Goal: Information Seeking & Learning: Learn about a topic

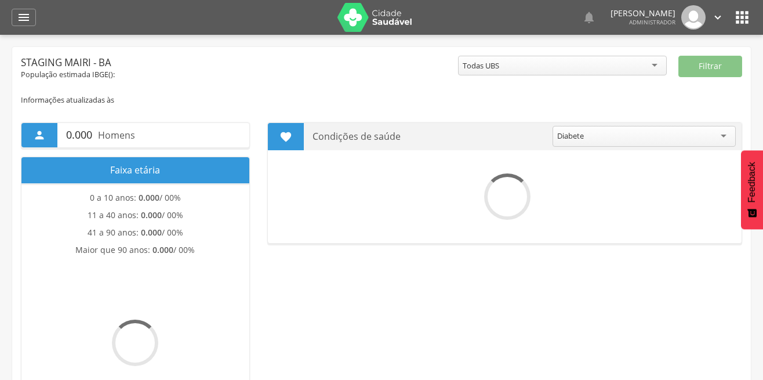
click at [22, 17] on icon "" at bounding box center [24, 17] width 14 height 14
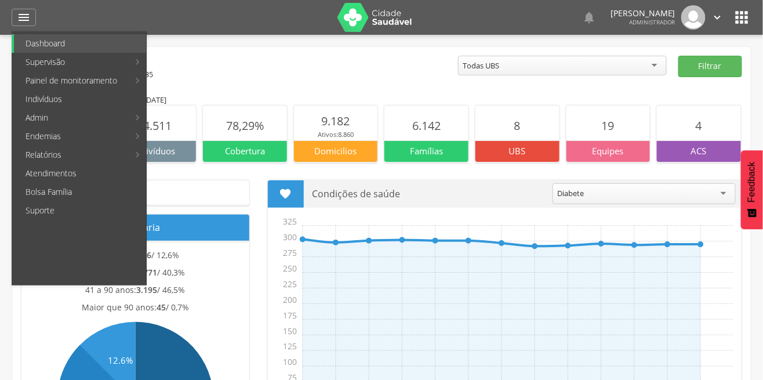
click at [20, 66] on link "Supervisão" at bounding box center [71, 62] width 115 height 19
click at [191, 63] on link "Mapa da cidade" at bounding box center [212, 62] width 131 height 19
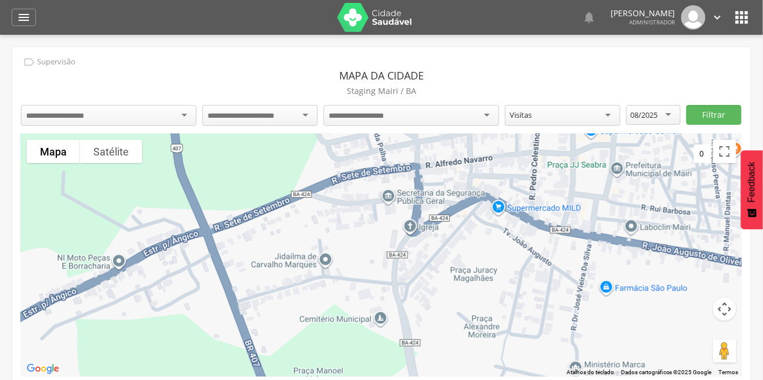
click at [34, 135] on div at bounding box center [382, 255] width 722 height 242
click at [28, 111] on input "select-one" at bounding box center [64, 116] width 76 height 10
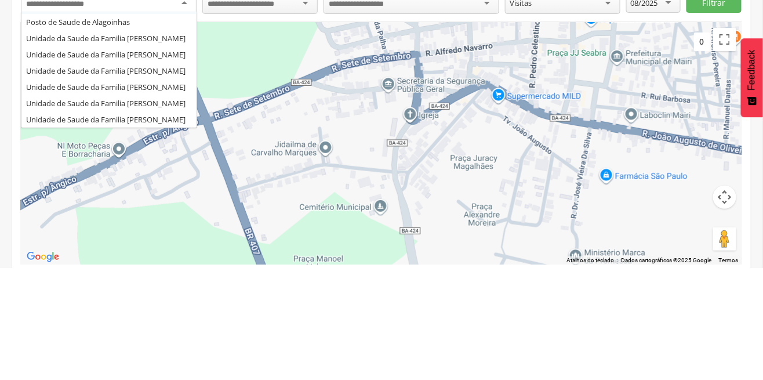
scroll to position [58, 0]
click at [147, 182] on div " Supervisão Mapa da cidade [GEOGRAPHIC_DATA] [GEOGRAPHIC_DATA] / BA UBS [PERSO…" at bounding box center [381, 220] width 739 height 347
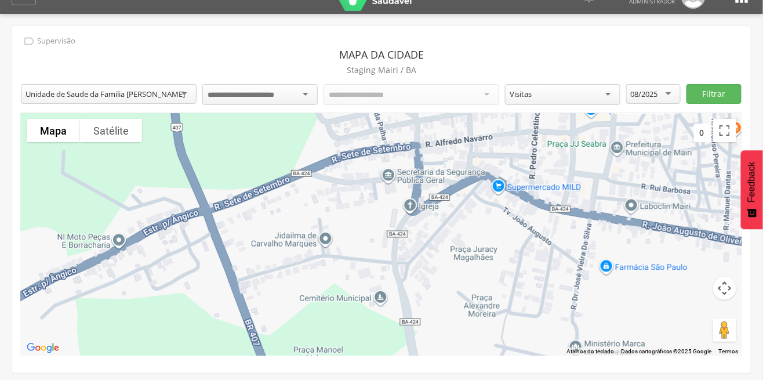
click at [282, 94] on input "select-one" at bounding box center [251, 95] width 86 height 10
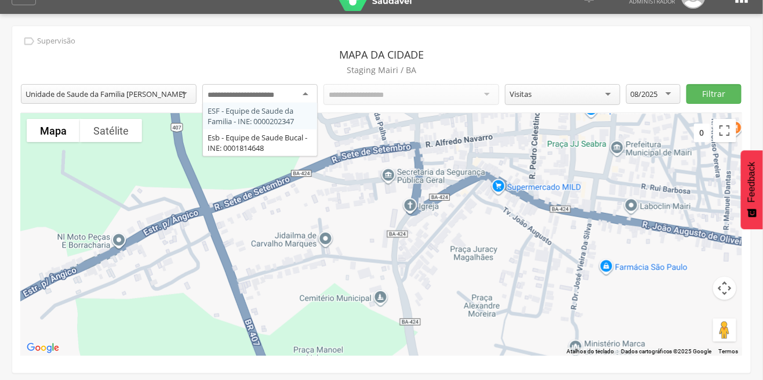
click at [281, 108] on div "ESF - Equipe de Saude da Familia - INE: 0000202347 Esb - Equipe de Saude Bucal …" at bounding box center [259, 96] width 115 height 24
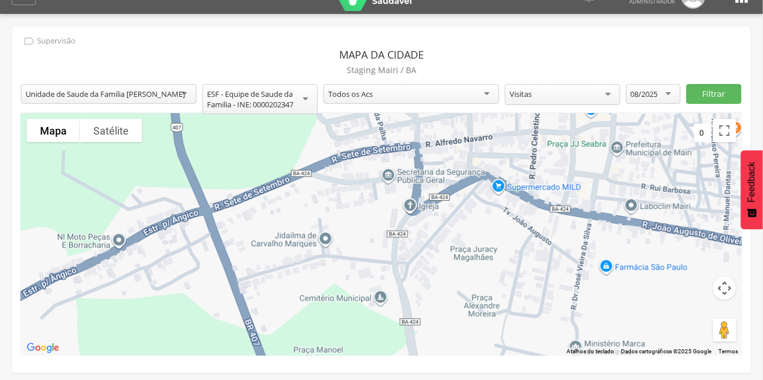
click at [433, 89] on div "Todos os Acs" at bounding box center [412, 94] width 176 height 20
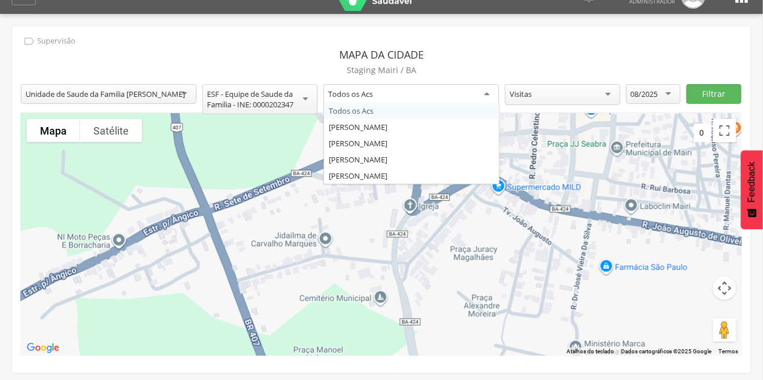
click at [560, 90] on div "Visitas" at bounding box center [562, 94] width 115 height 21
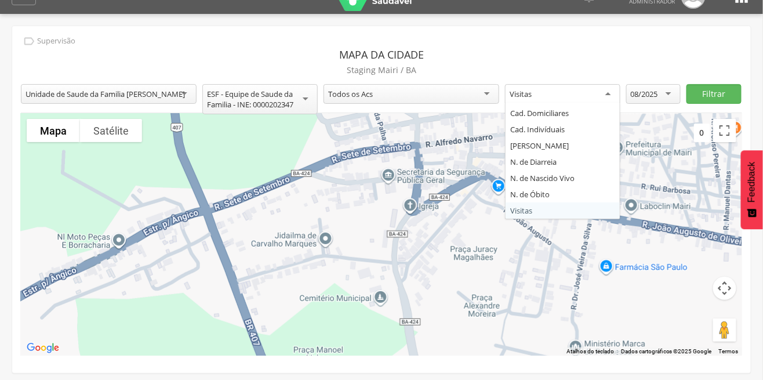
click at [652, 84] on div "08/2025" at bounding box center [653, 94] width 55 height 20
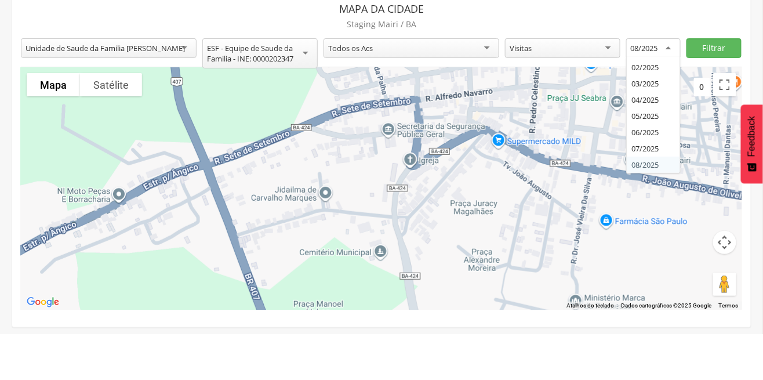
scroll to position [21, 0]
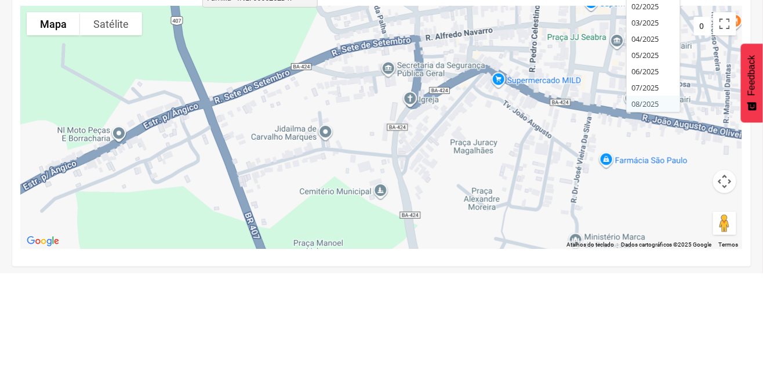
click at [648, 173] on div "**********" at bounding box center [381, 199] width 739 height 347
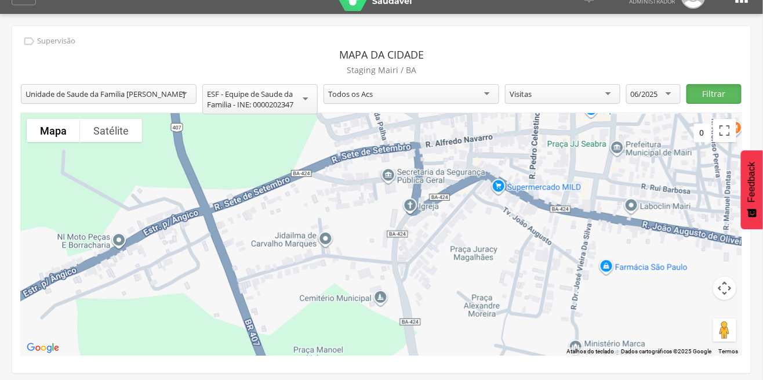
click at [703, 89] on button "Filtrar" at bounding box center [714, 94] width 55 height 20
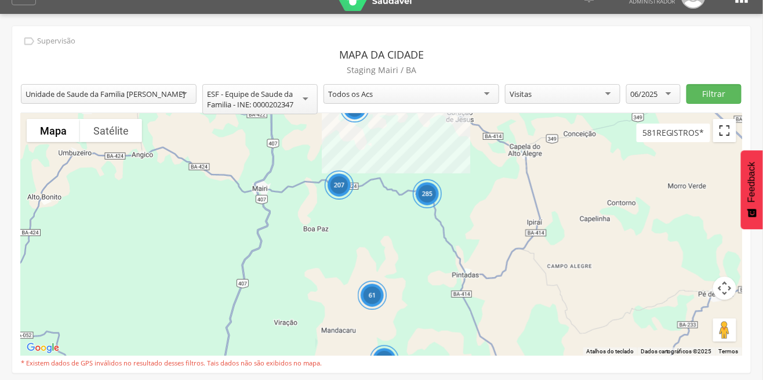
click at [718, 131] on button "Ativar a visualização em tela cheia" at bounding box center [724, 130] width 23 height 23
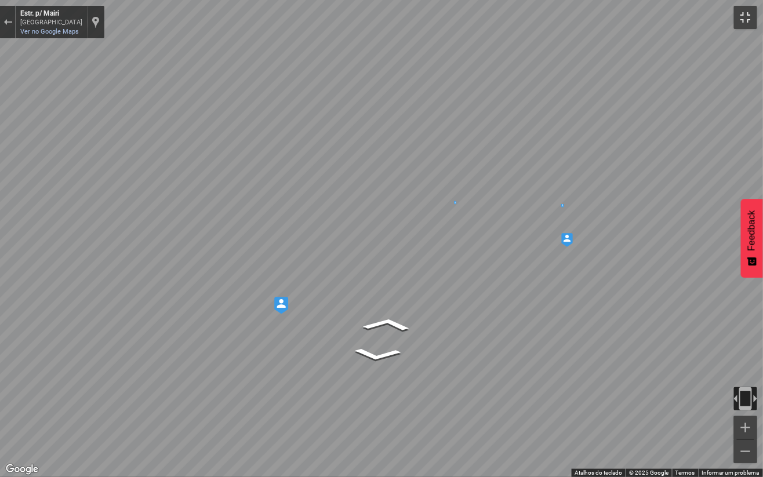
click at [736, 16] on button "Ativar a visualização em tela cheia" at bounding box center [745, 17] width 23 height 23
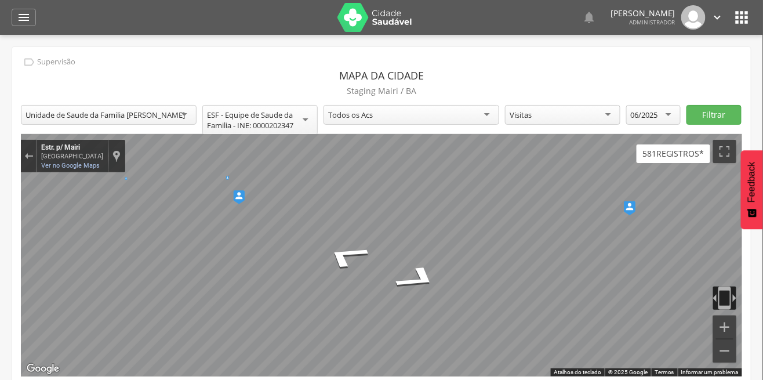
click at [26, 21] on icon "" at bounding box center [24, 17] width 14 height 14
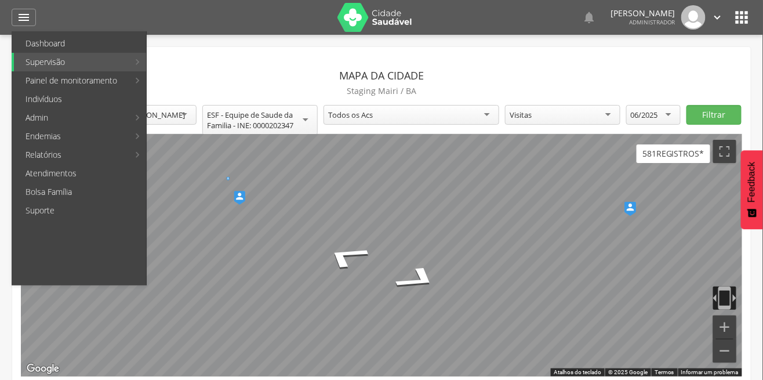
click at [138, 62] on li "Supervisão Produtividade Mapa da cidade Mapa de cobertura Ranking App desatuali…" at bounding box center [79, 62] width 135 height 19
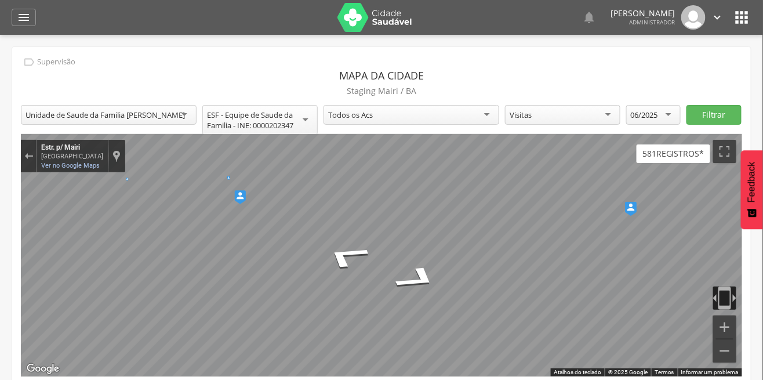
click at [28, 18] on icon "" at bounding box center [24, 17] width 14 height 14
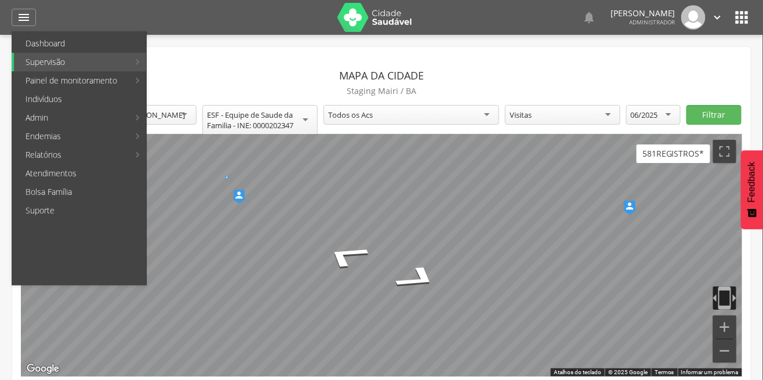
click at [129, 66] on link "Supervisão" at bounding box center [71, 62] width 115 height 19
click at [221, 82] on link "Mapa de cobertura" at bounding box center [212, 80] width 131 height 19
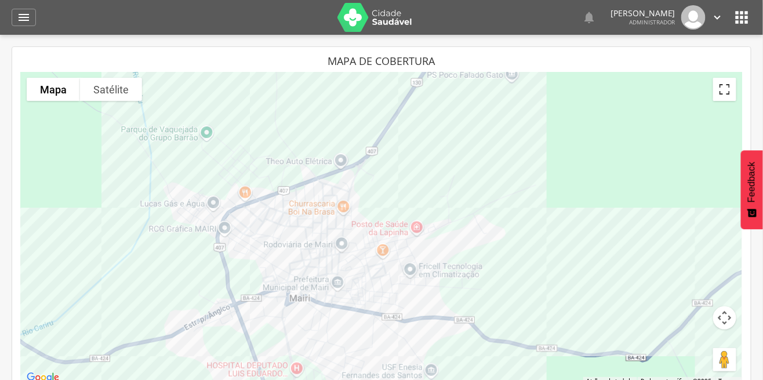
click at [720, 89] on button "Ativar a visualização em tela cheia" at bounding box center [724, 89] width 23 height 23
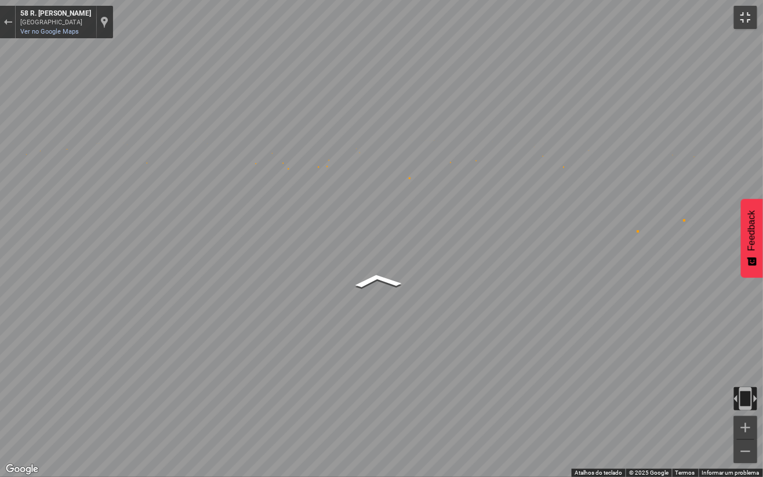
click at [751, 16] on button "Ativar a visualização em tela cheia" at bounding box center [745, 17] width 23 height 23
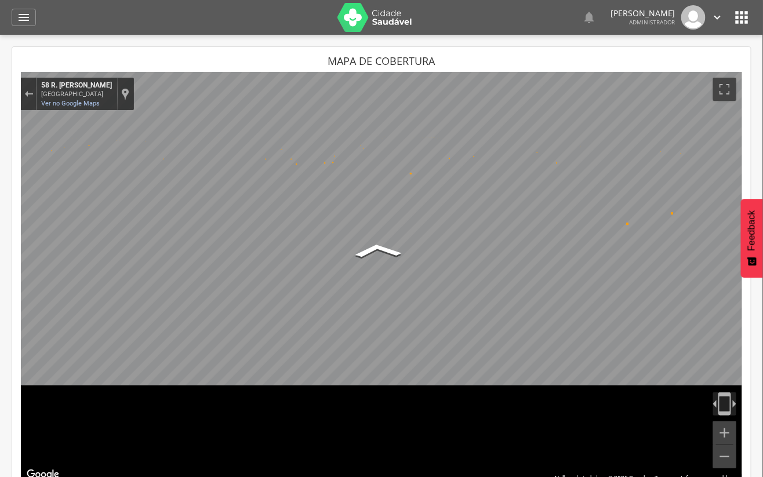
click at [24, 21] on icon "" at bounding box center [24, 17] width 14 height 14
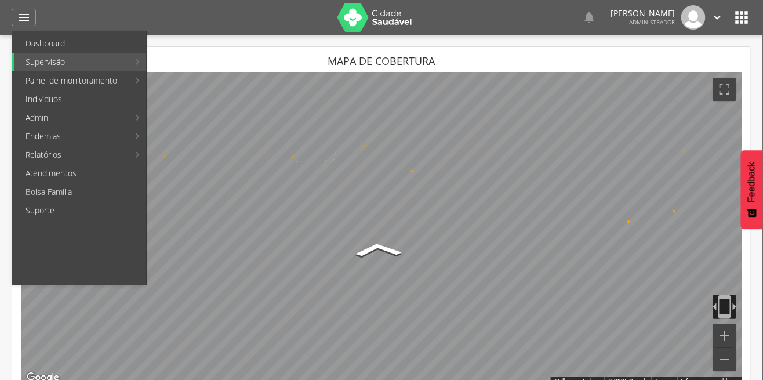
click at [142, 56] on li "Supervisão Produtividade Mapa da cidade Mapa de cobertura Ranking App desatuali…" at bounding box center [79, 62] width 135 height 19
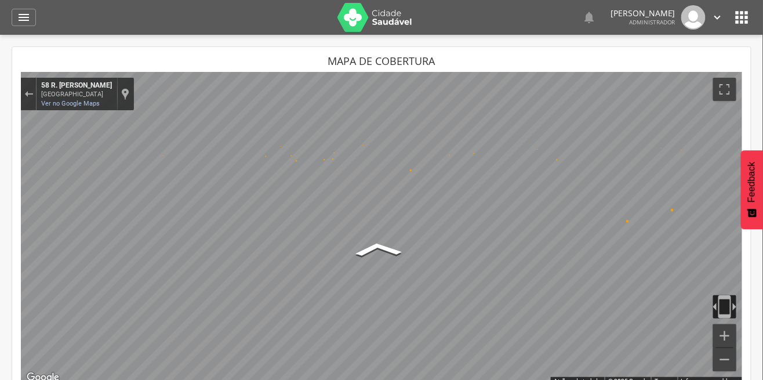
click at [29, 21] on icon "" at bounding box center [24, 17] width 14 height 14
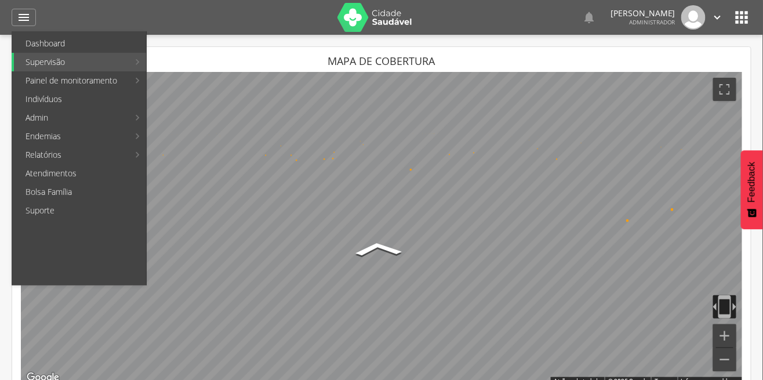
click at [140, 65] on li "Supervisão Produtividade Mapa da cidade Mapa de cobertura Ranking App desatuali…" at bounding box center [79, 62] width 135 height 19
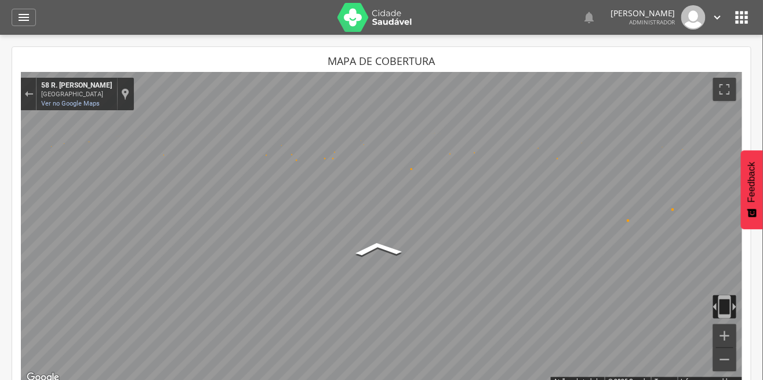
click at [31, 17] on div "" at bounding box center [24, 17] width 24 height 17
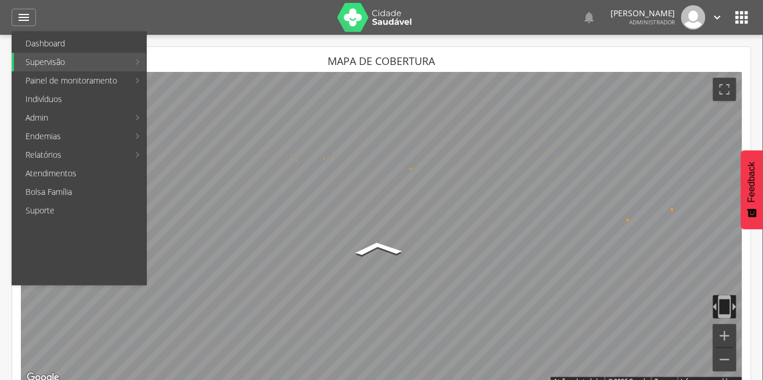
click at [129, 64] on link "Supervisão" at bounding box center [71, 62] width 115 height 19
click at [176, 103] on link "Ranking" at bounding box center [212, 99] width 131 height 19
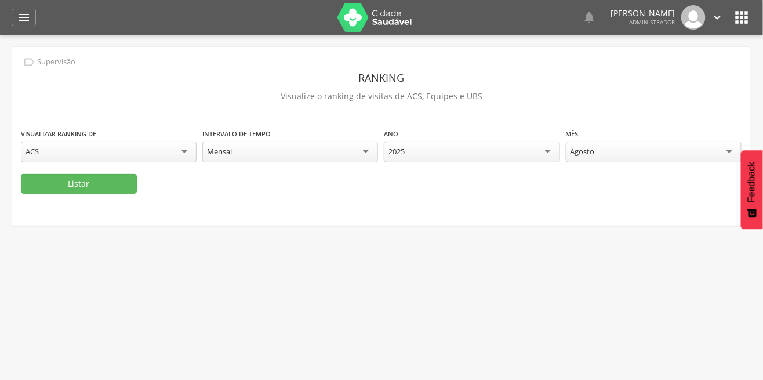
click at [465, 154] on div "2025" at bounding box center [472, 152] width 176 height 21
click at [545, 147] on div "2025" at bounding box center [472, 152] width 176 height 21
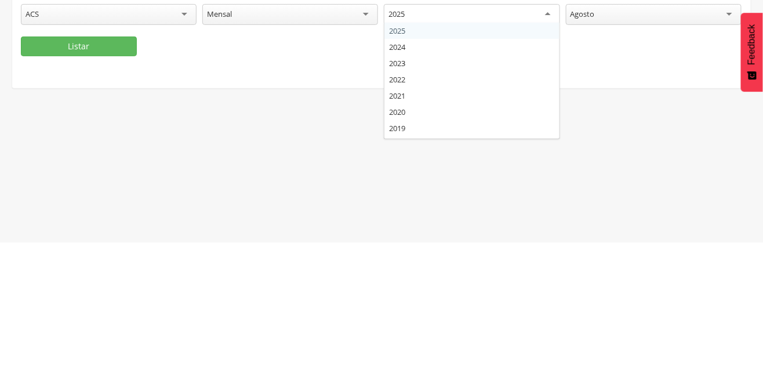
click at [424, 180] on fieldset "Visualizar ranking de *** ACS Intervalo de tempo ****** Mensal Ano **** 2025 20…" at bounding box center [382, 161] width 722 height 66
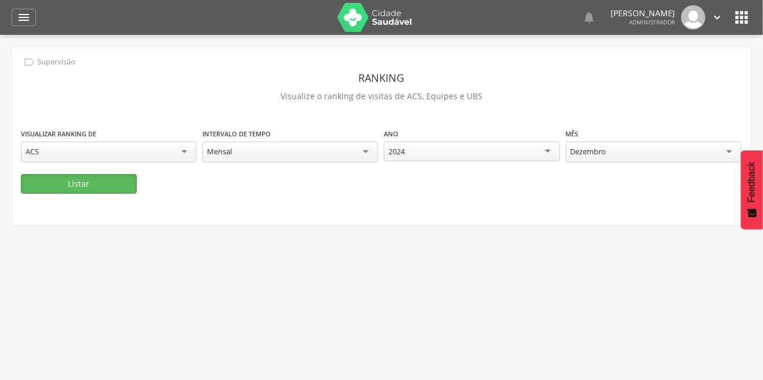
click at [131, 176] on button "Listar" at bounding box center [79, 184] width 116 height 20
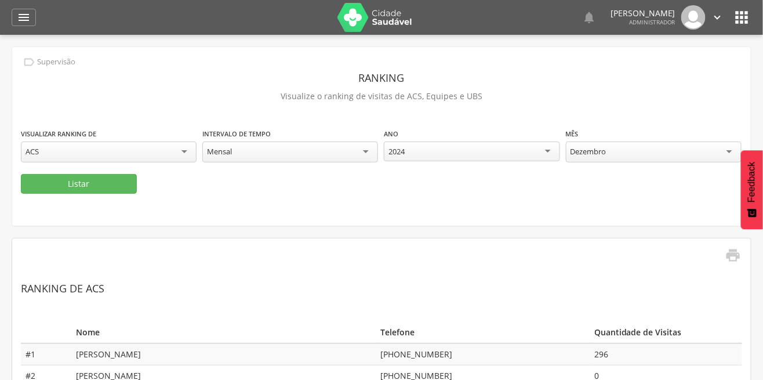
click at [16, 19] on div "" at bounding box center [24, 17] width 24 height 17
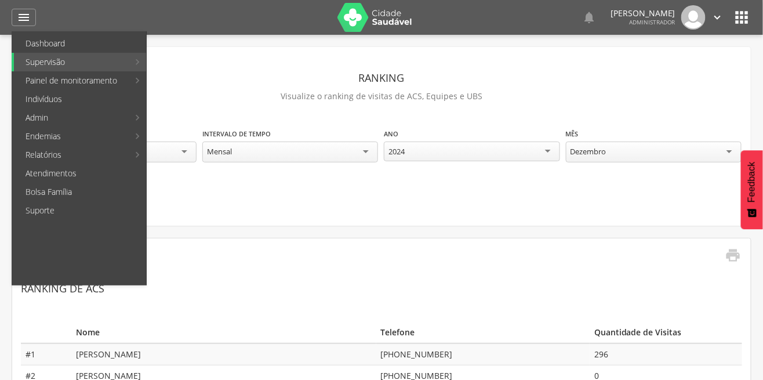
click at [140, 68] on li "Supervisão Produtividade Mapa da cidade Mapa de cobertura Ranking App desatuali…" at bounding box center [79, 62] width 135 height 19
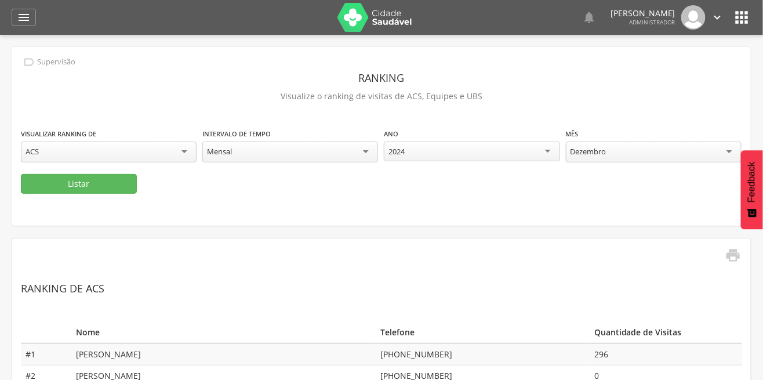
click at [22, 15] on icon "" at bounding box center [24, 17] width 14 height 14
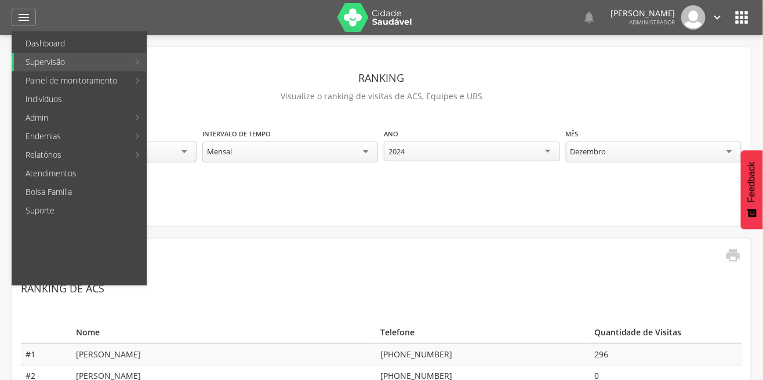
click at [142, 64] on li "Supervisão Produtividade Mapa da cidade Mapa de cobertura Ranking App desatuali…" at bounding box center [79, 62] width 135 height 19
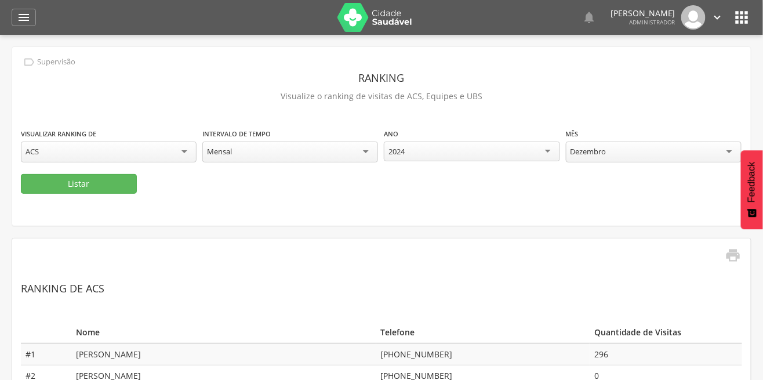
click at [24, 19] on icon "" at bounding box center [24, 17] width 14 height 14
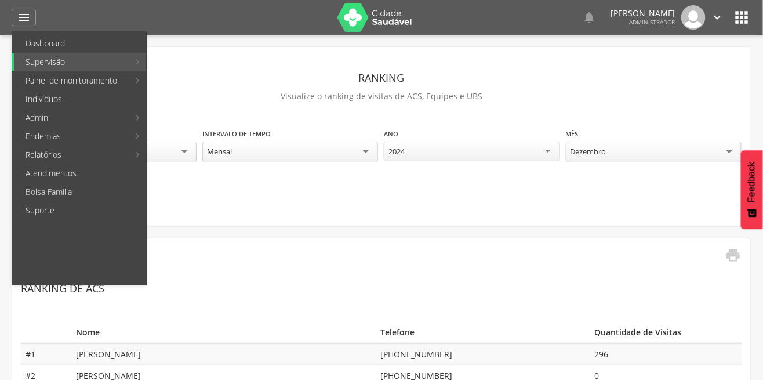
click at [142, 61] on li "Supervisão Produtividade Mapa da cidade Mapa de cobertura Ranking App desatuali…" at bounding box center [79, 62] width 135 height 19
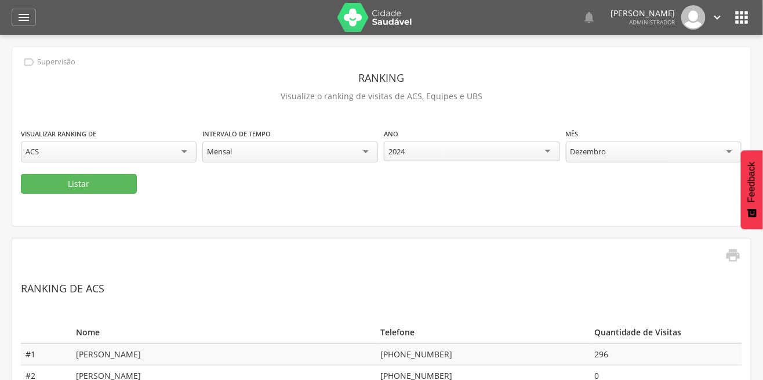
click at [30, 21] on icon "" at bounding box center [24, 17] width 14 height 14
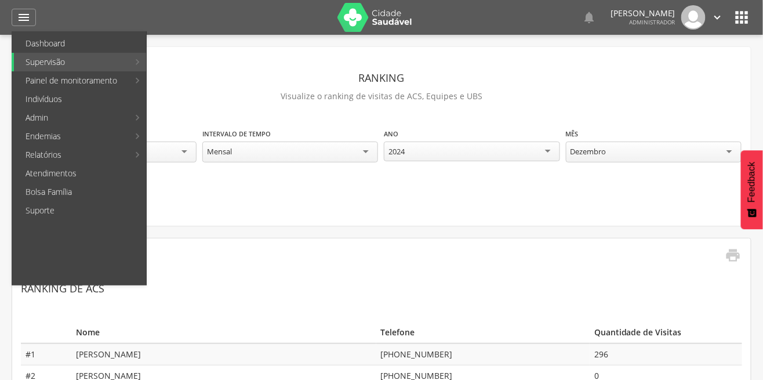
click at [142, 66] on li "Supervisão Produtividade Mapa da cidade Mapa de cobertura Ranking App desatuali…" at bounding box center [79, 62] width 135 height 19
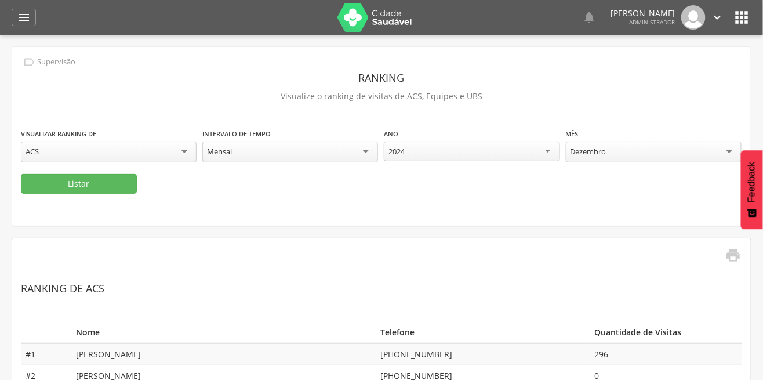
click at [29, 21] on icon "" at bounding box center [24, 17] width 14 height 14
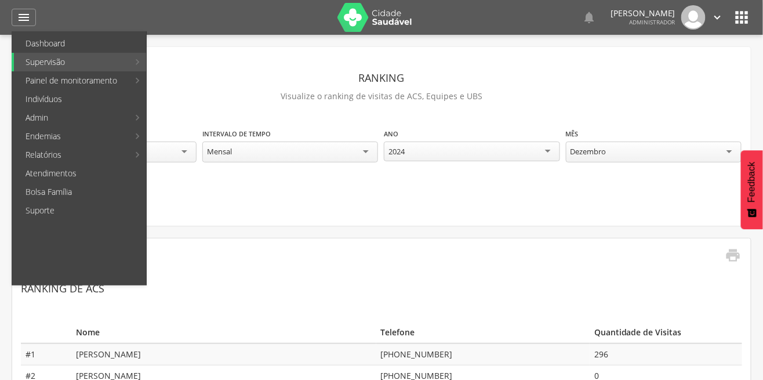
click at [52, 66] on link "Supervisão" at bounding box center [71, 62] width 115 height 19
click at [230, 124] on link "App desatualizado" at bounding box center [212, 117] width 131 height 19
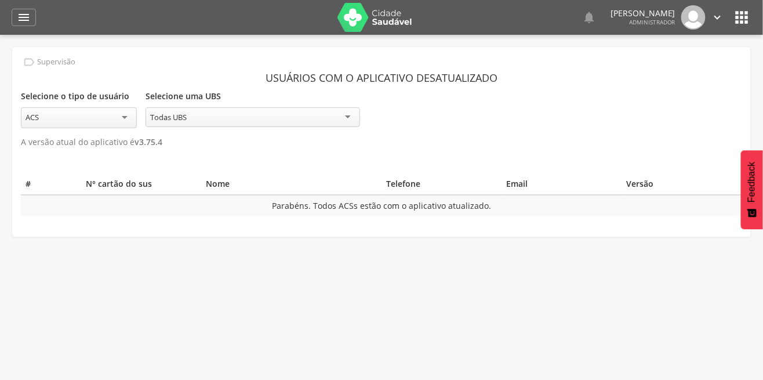
click at [34, 17] on div "" at bounding box center [24, 17] width 24 height 17
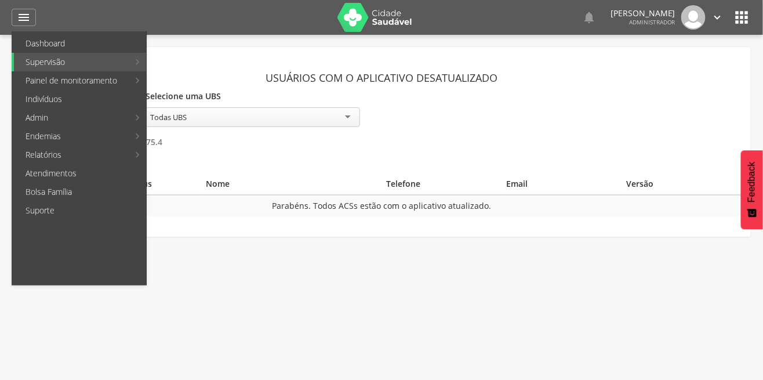
click at [121, 58] on link "Supervisão" at bounding box center [71, 62] width 115 height 19
click at [215, 137] on link "Última sincronização" at bounding box center [212, 136] width 131 height 19
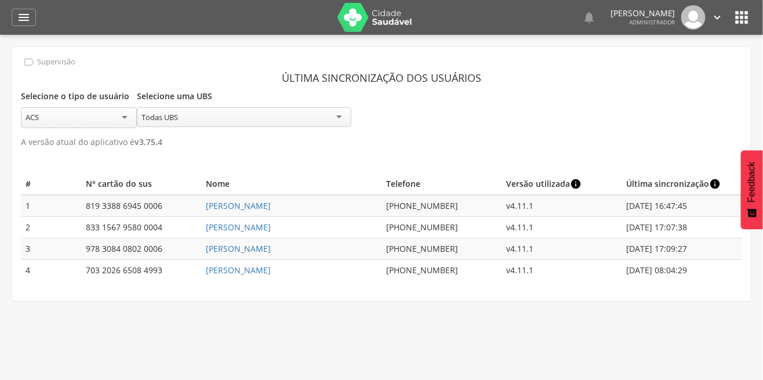
click at [19, 17] on icon "" at bounding box center [24, 17] width 14 height 14
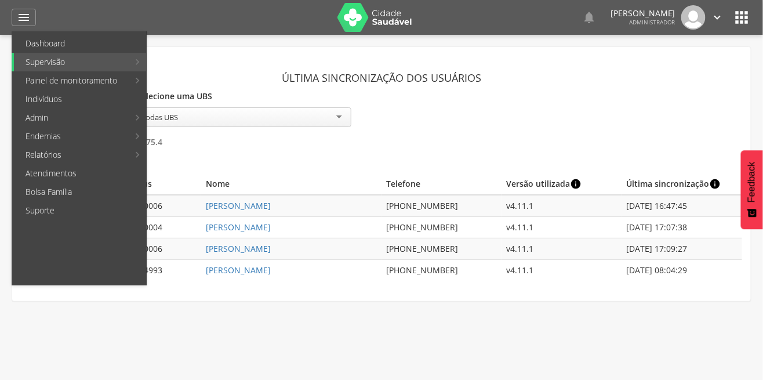
click at [140, 85] on li "Painel de monitoramento Indicadores Bolsa Família Colo de Útero e Mama Controle…" at bounding box center [79, 80] width 135 height 19
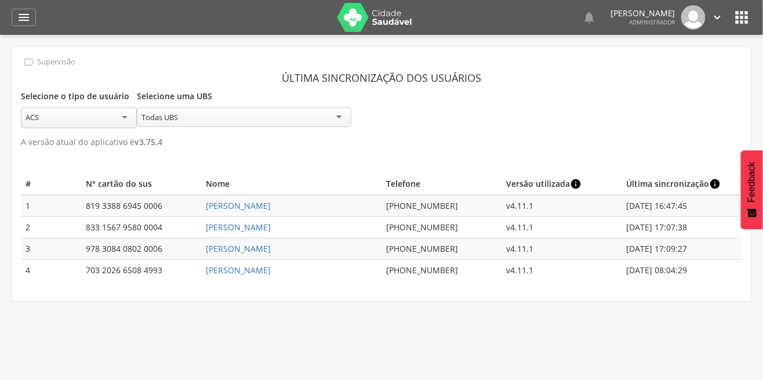
click at [26, 17] on icon "" at bounding box center [24, 17] width 14 height 14
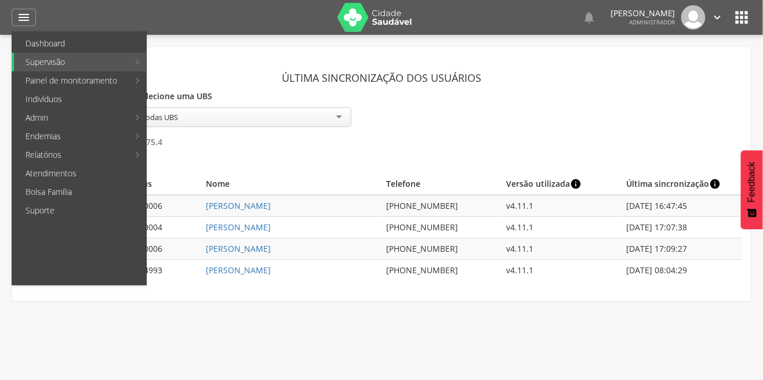
click at [136, 77] on li "Painel de monitoramento Indicadores Bolsa Família Colo de Útero e Mama Controle…" at bounding box center [79, 80] width 135 height 19
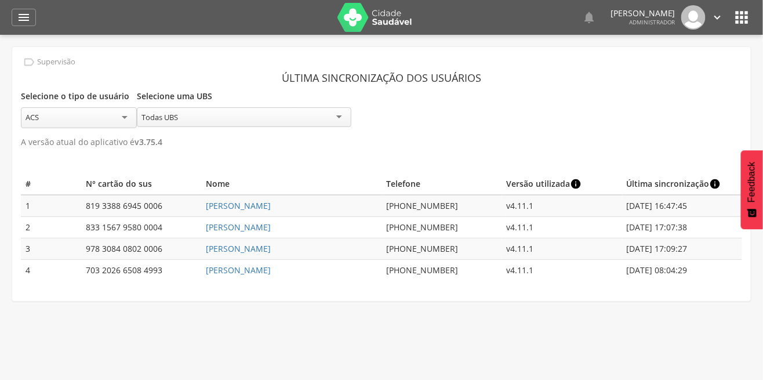
click at [17, 16] on icon "" at bounding box center [24, 17] width 14 height 14
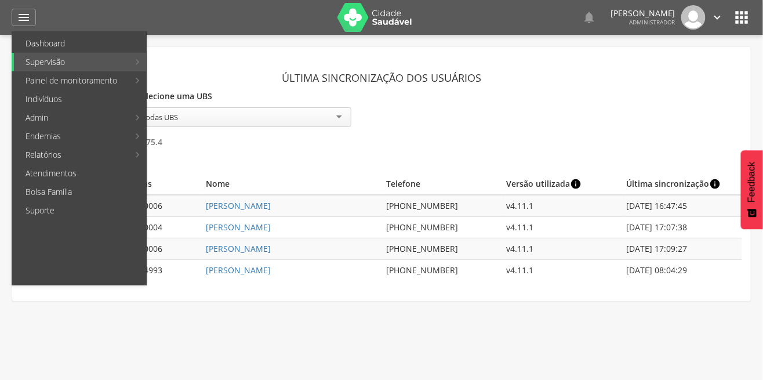
click at [55, 86] on link "Painel de monitoramento" at bounding box center [71, 80] width 115 height 19
click at [210, 49] on link "Indicadores" at bounding box center [203, 43] width 113 height 19
click at [321, 213] on link "Puericultura" at bounding box center [346, 210] width 131 height 19
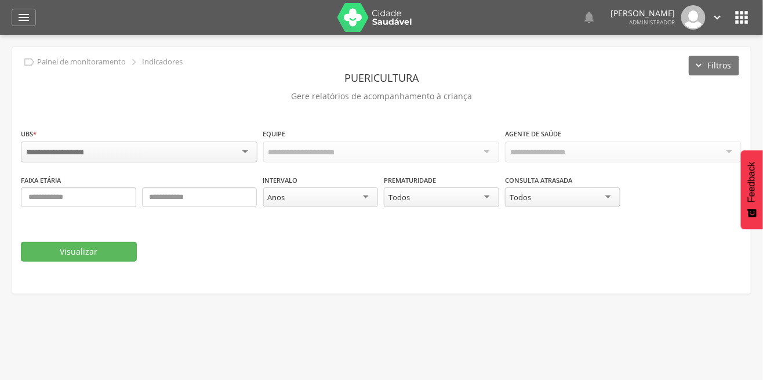
click at [187, 143] on div at bounding box center [139, 152] width 237 height 21
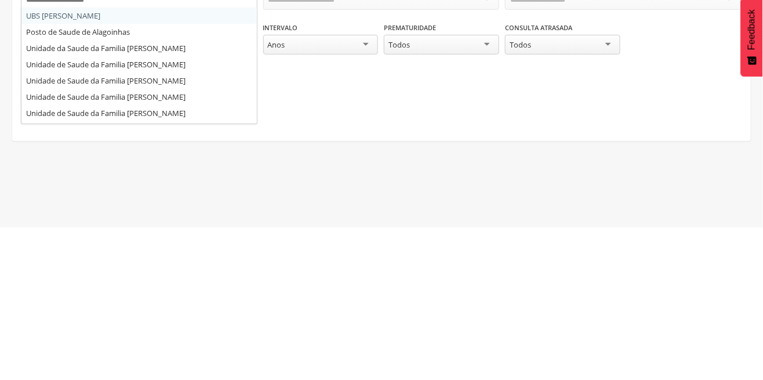
click at [189, 249] on div "**********" at bounding box center [382, 206] width 722 height 157
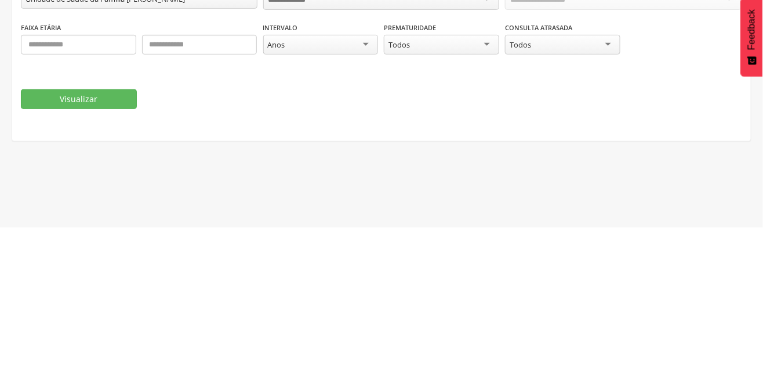
scroll to position [10, 0]
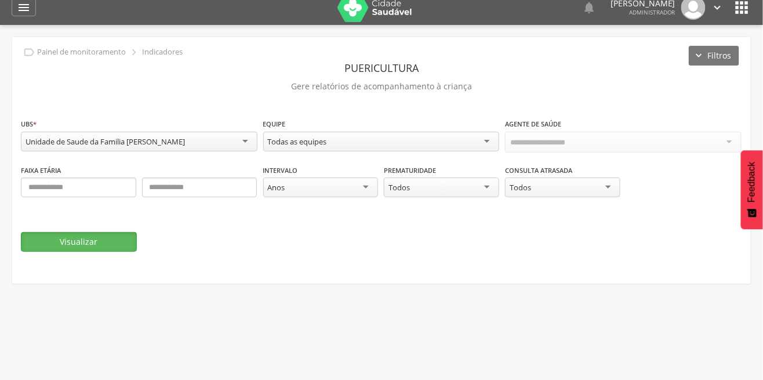
click at [111, 247] on button "Visualizar" at bounding box center [79, 242] width 116 height 20
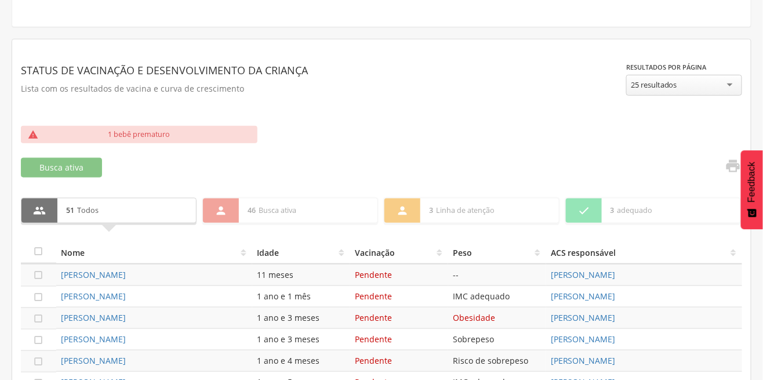
scroll to position [0, 0]
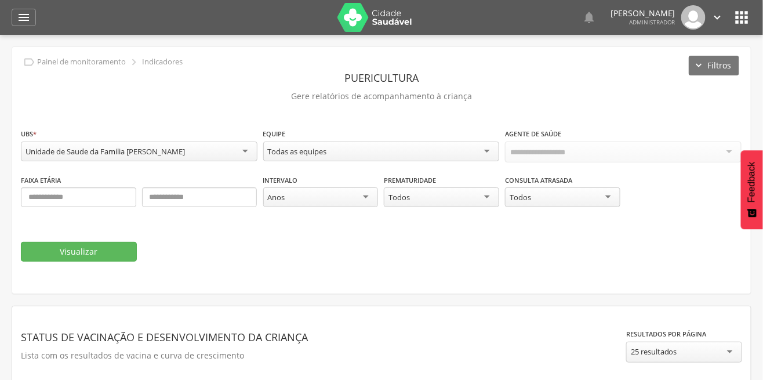
click at [16, 10] on div "" at bounding box center [24, 17] width 24 height 17
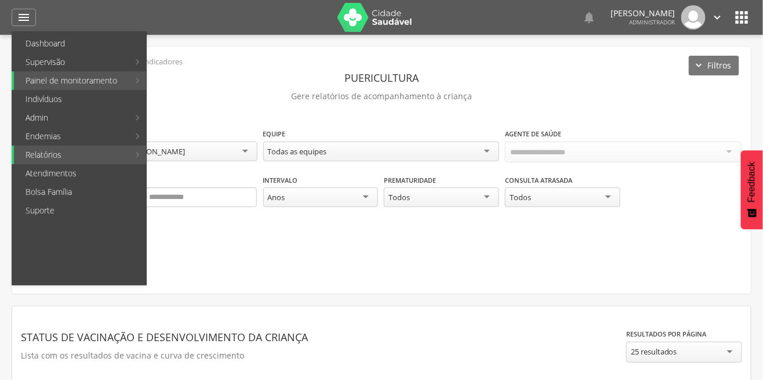
click at [132, 167] on link "Atendimentos" at bounding box center [80, 173] width 132 height 19
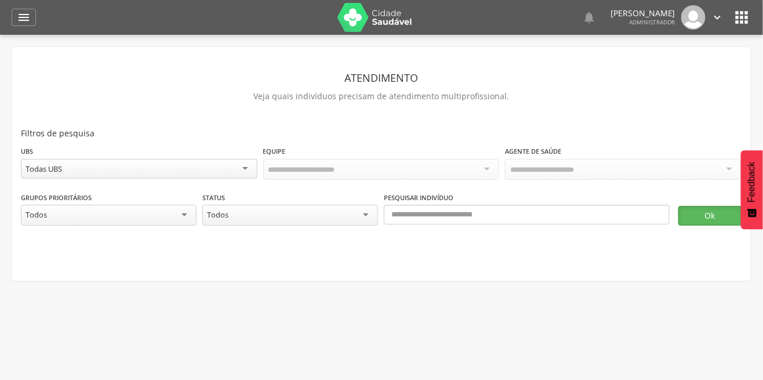
click at [704, 219] on button "Ok" at bounding box center [711, 216] width 64 height 20
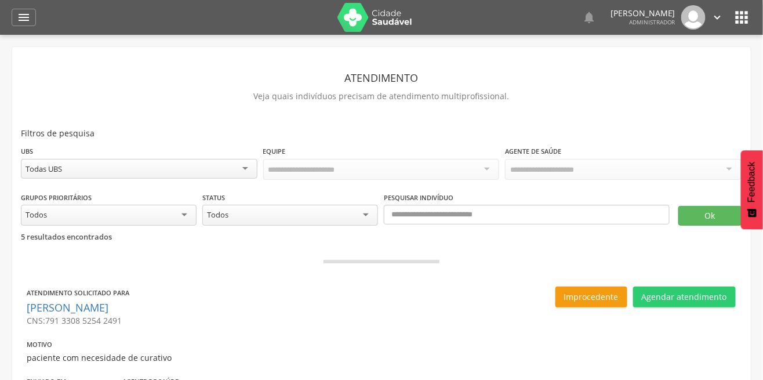
click at [16, 13] on div "" at bounding box center [24, 17] width 24 height 17
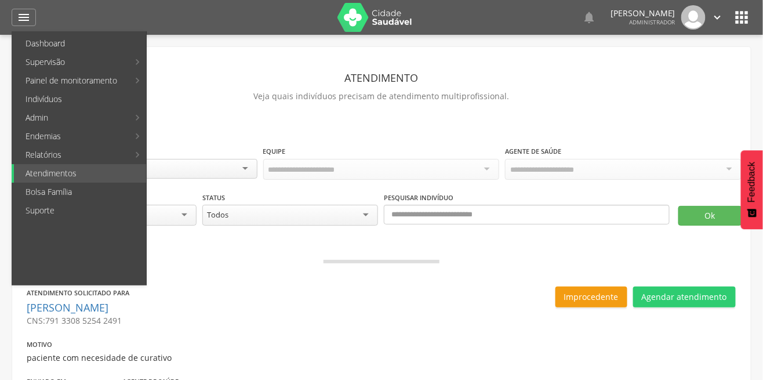
click at [79, 161] on link "Relatórios" at bounding box center [71, 155] width 115 height 19
click at [212, 67] on link "Personalizados" at bounding box center [212, 62] width 131 height 19
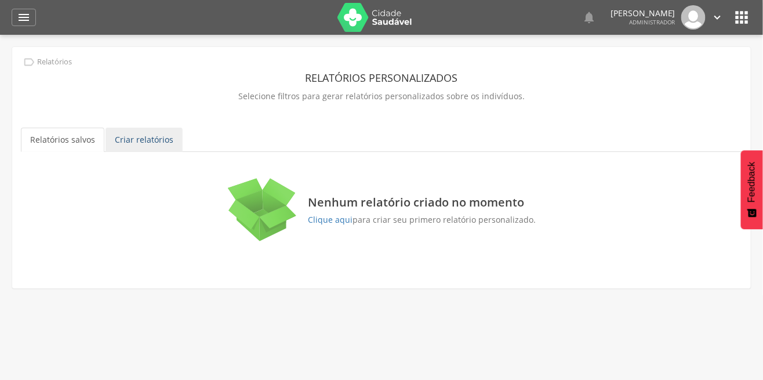
click at [154, 133] on link "Criar relatórios" at bounding box center [144, 140] width 77 height 24
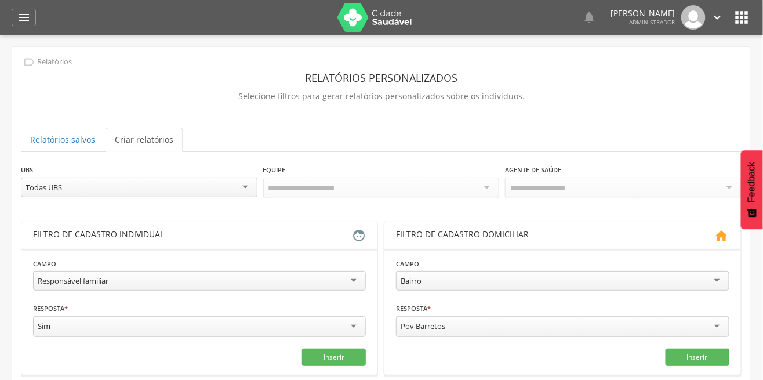
scroll to position [106, 0]
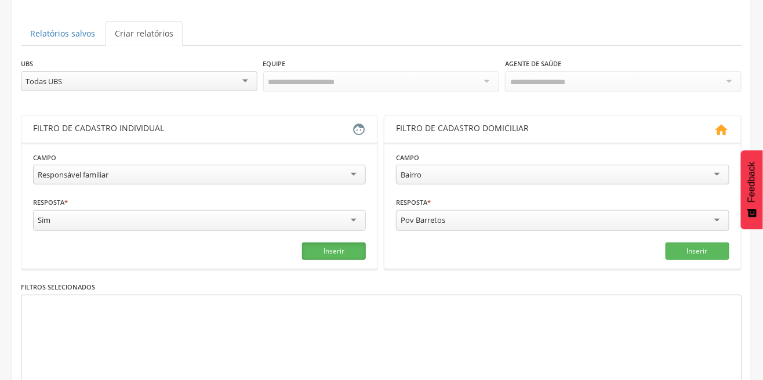
click at [339, 244] on button "Inserir" at bounding box center [334, 250] width 64 height 17
click at [504, 171] on div "Bairro" at bounding box center [562, 175] width 333 height 20
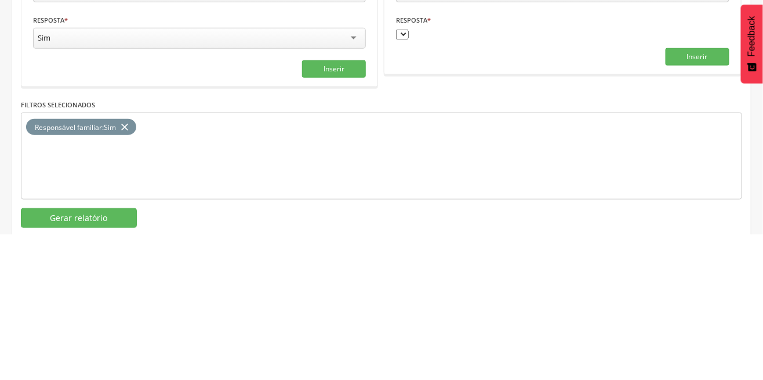
scroll to position [143, 0]
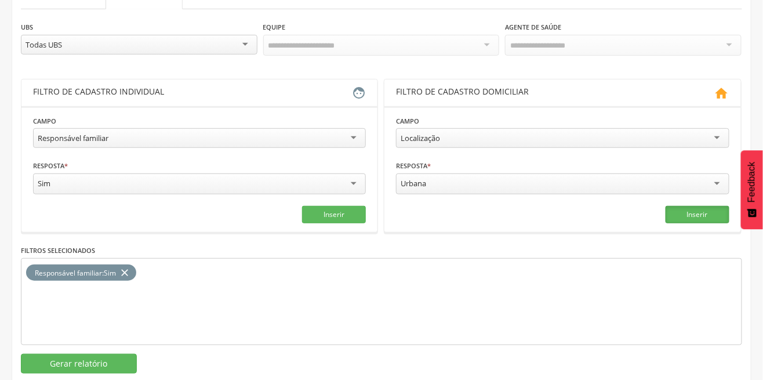
click at [693, 213] on button "Inserir" at bounding box center [698, 214] width 64 height 17
click at [481, 140] on div "Localização" at bounding box center [562, 138] width 333 height 20
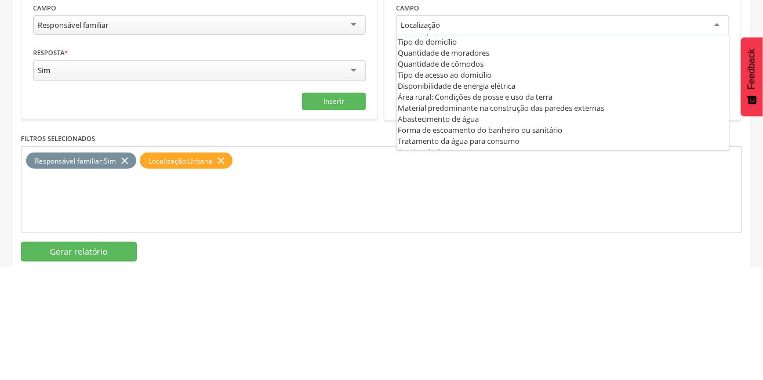
scroll to position [115, 0]
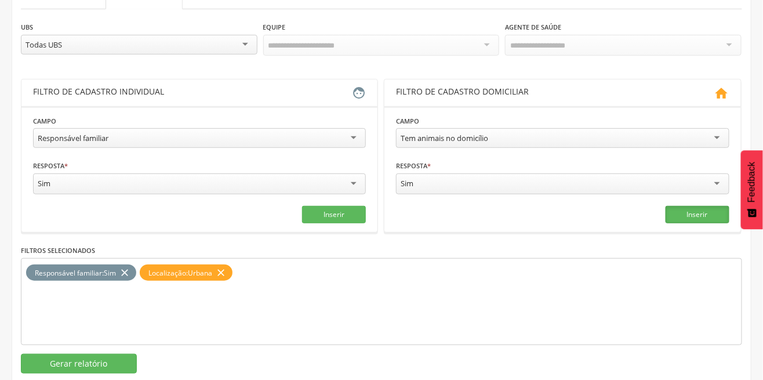
click at [693, 209] on button "Inserir" at bounding box center [698, 214] width 64 height 17
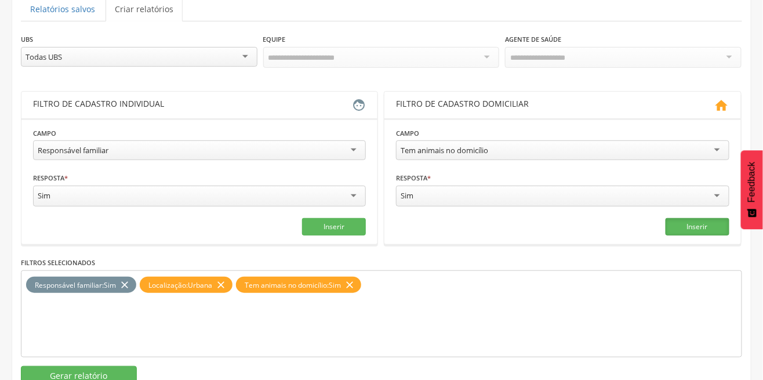
scroll to position [106, 0]
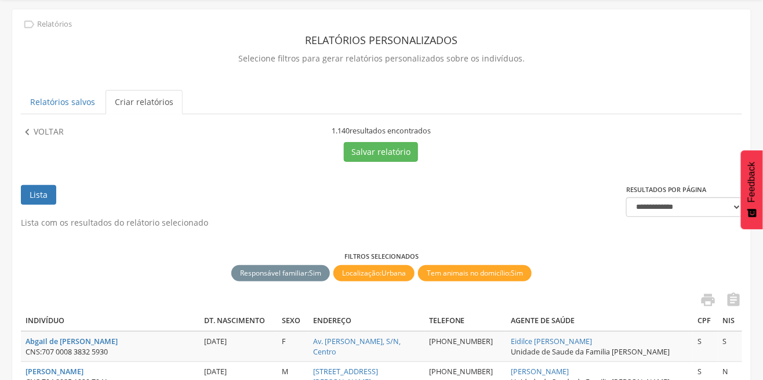
scroll to position [0, 0]
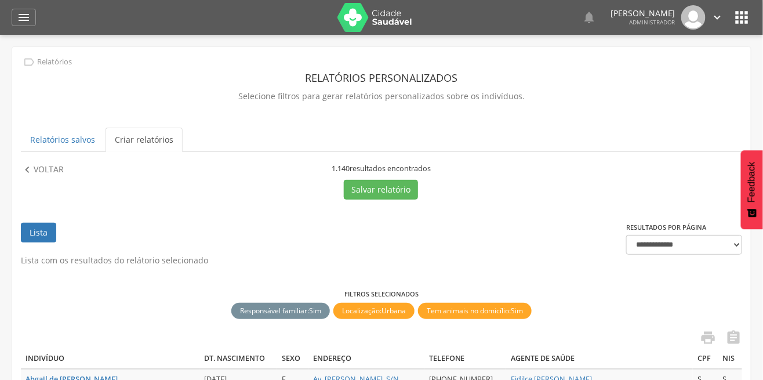
click at [28, 164] on icon "" at bounding box center [27, 170] width 13 height 13
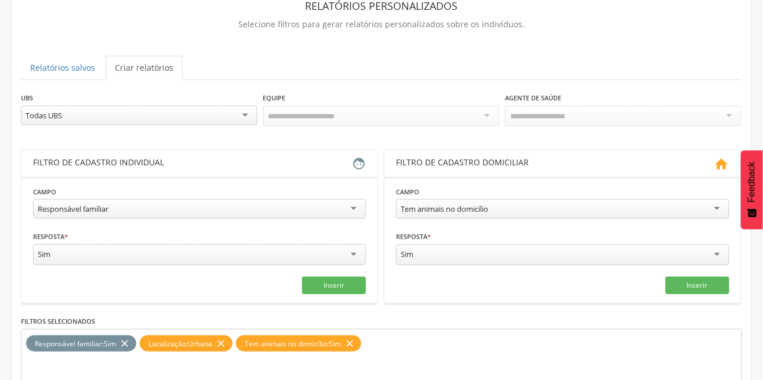
scroll to position [106, 0]
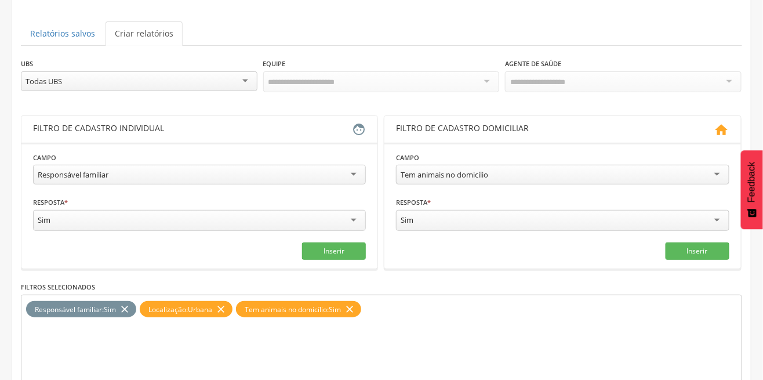
click at [356, 304] on icon "close" at bounding box center [350, 309] width 12 height 17
click at [227, 302] on icon "close" at bounding box center [221, 309] width 12 height 17
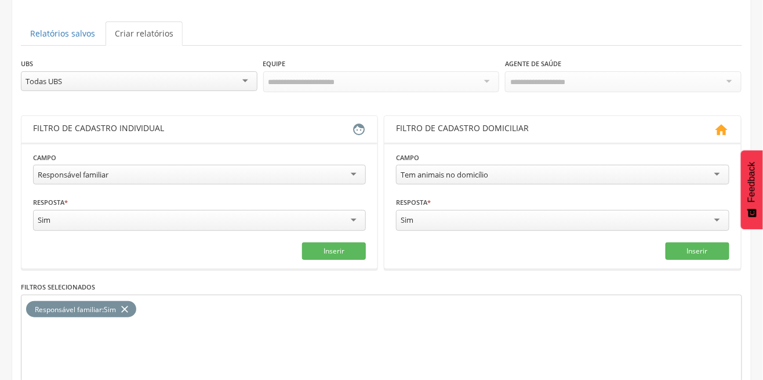
click at [132, 304] on div "Responsável familiar : Sim close" at bounding box center [81, 309] width 110 height 17
click at [129, 310] on icon "close" at bounding box center [125, 309] width 12 height 17
click at [481, 169] on div "Tem animais no domicílio" at bounding box center [445, 174] width 88 height 10
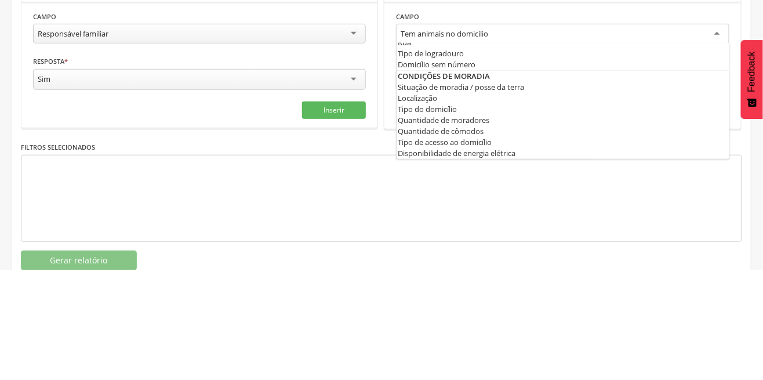
scroll to position [27, 0]
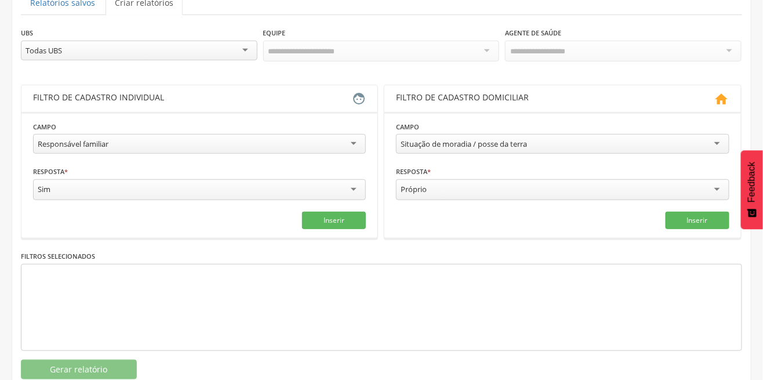
click at [479, 140] on div "Situação de moradia / posse da terra" at bounding box center [464, 144] width 126 height 10
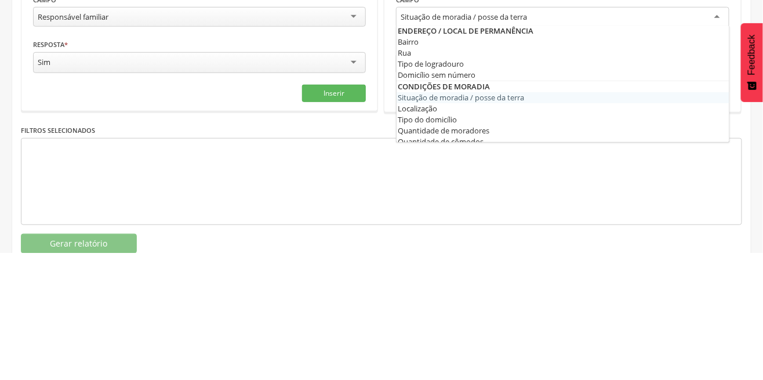
scroll to position [1, 0]
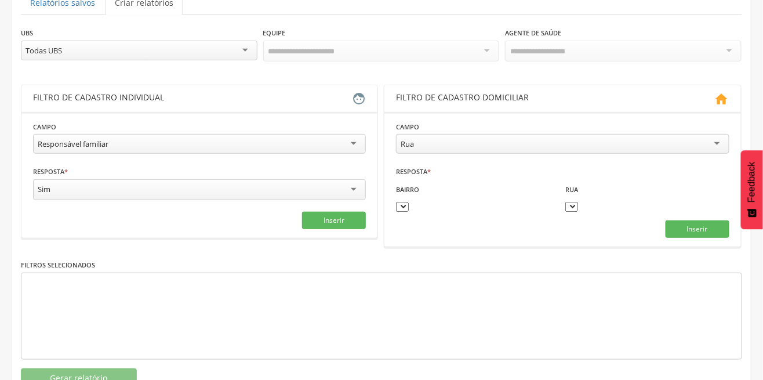
click at [487, 134] on div "Rua" at bounding box center [562, 144] width 333 height 20
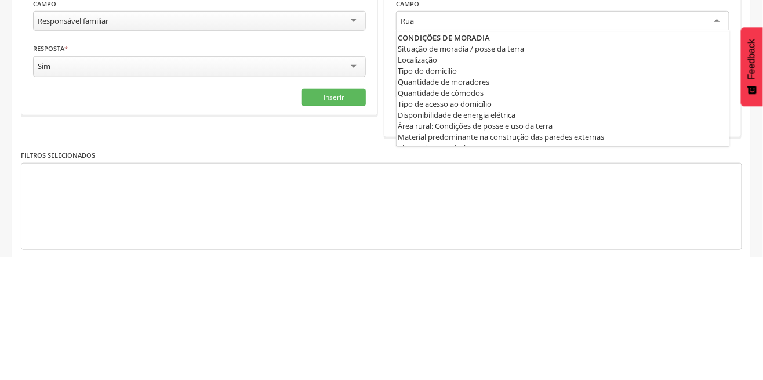
scroll to position [47, 0]
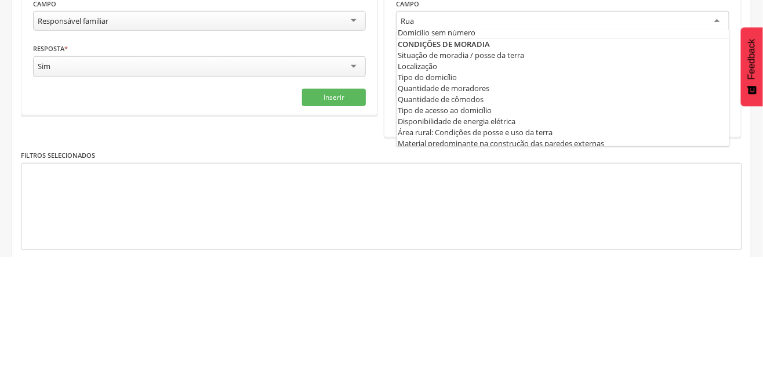
click at [252, 148] on div "Responsável familiar" at bounding box center [199, 144] width 333 height 20
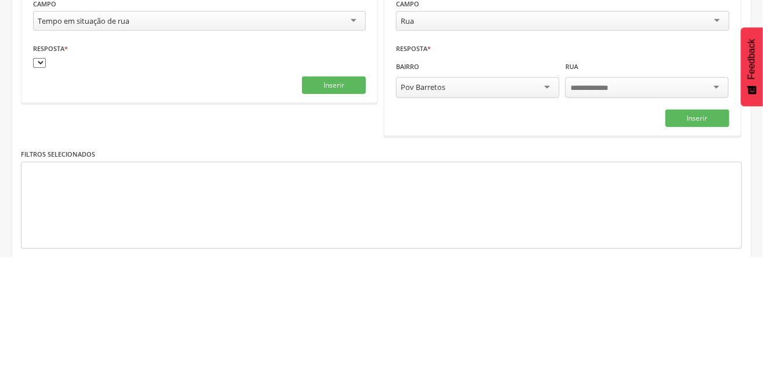
scroll to position [137, 0]
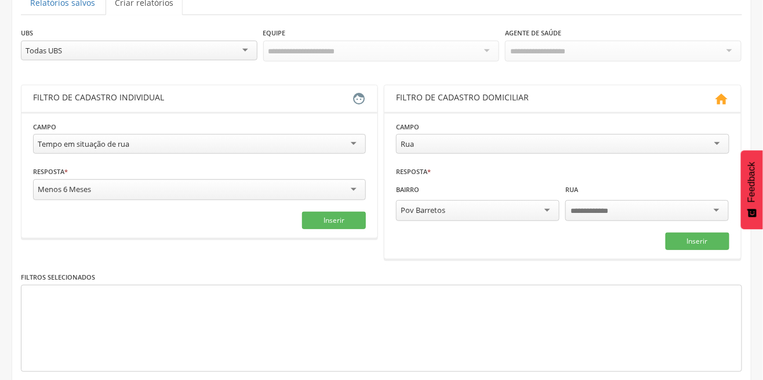
click at [233, 144] on div "Tempo em situação de rua" at bounding box center [199, 144] width 333 height 20
click at [347, 215] on button "Inserir" at bounding box center [334, 220] width 64 height 17
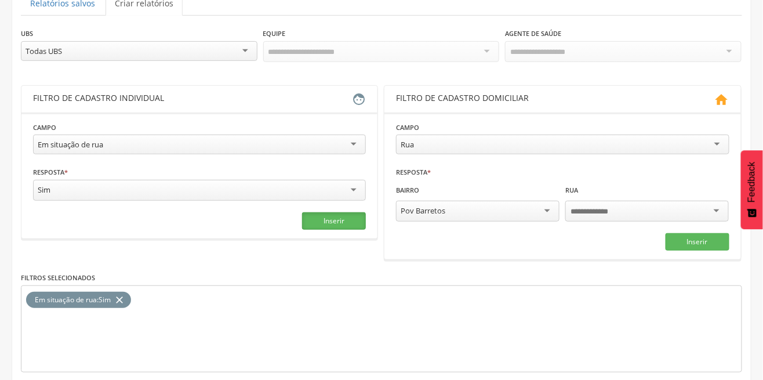
scroll to position [127, 0]
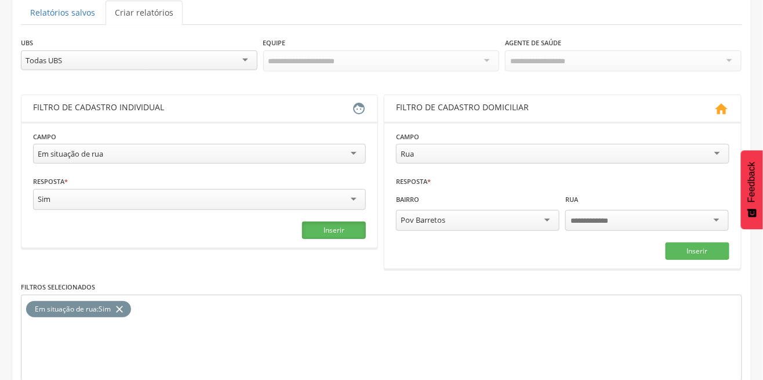
click at [342, 223] on button "Inserir" at bounding box center [334, 230] width 64 height 17
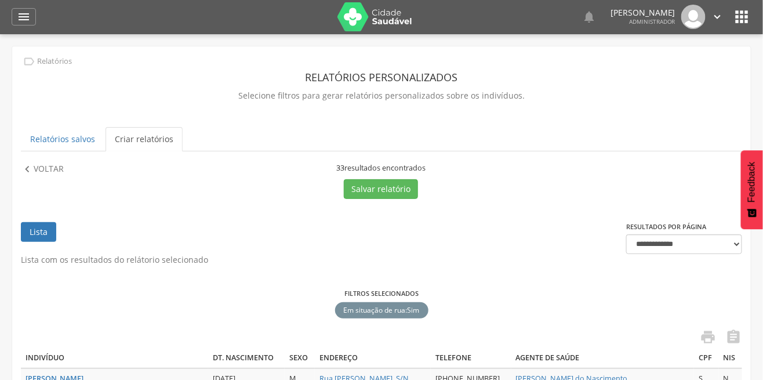
scroll to position [2, 0]
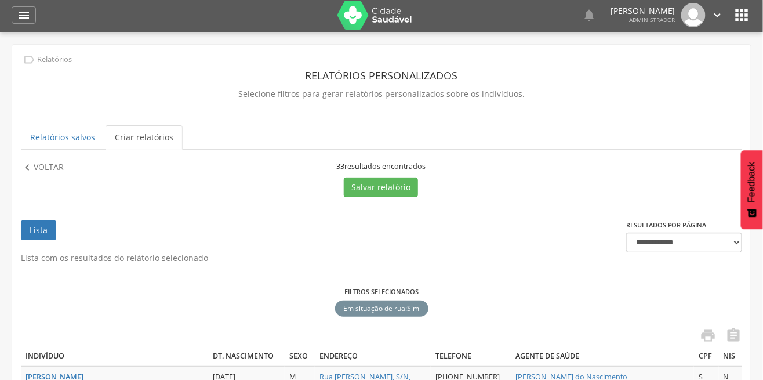
click at [21, 161] on icon "" at bounding box center [27, 167] width 13 height 13
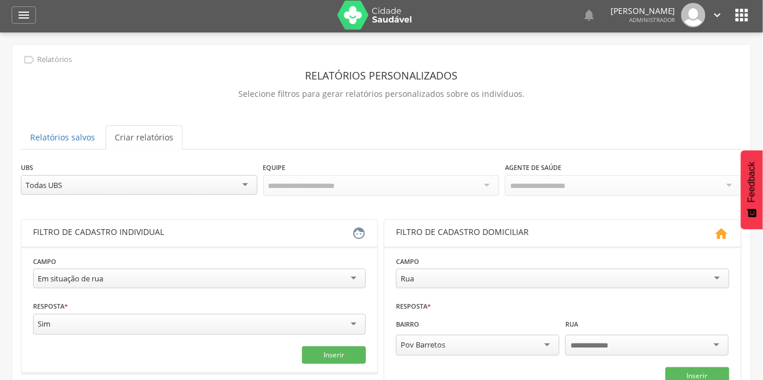
click at [183, 277] on div "Em situação de rua" at bounding box center [199, 279] width 333 height 20
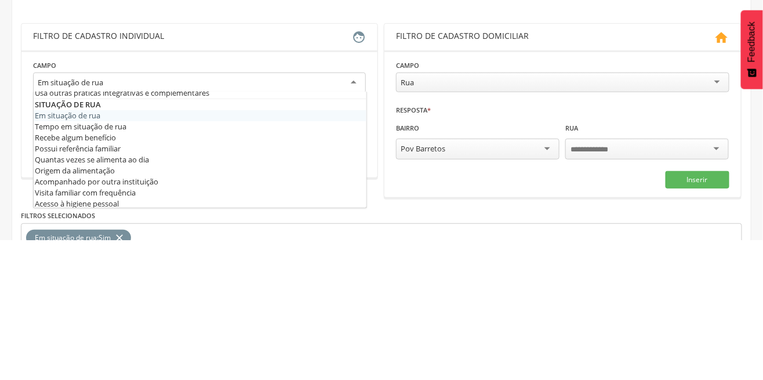
scroll to position [568, 0]
click at [81, 253] on fieldset "**********" at bounding box center [199, 255] width 333 height 110
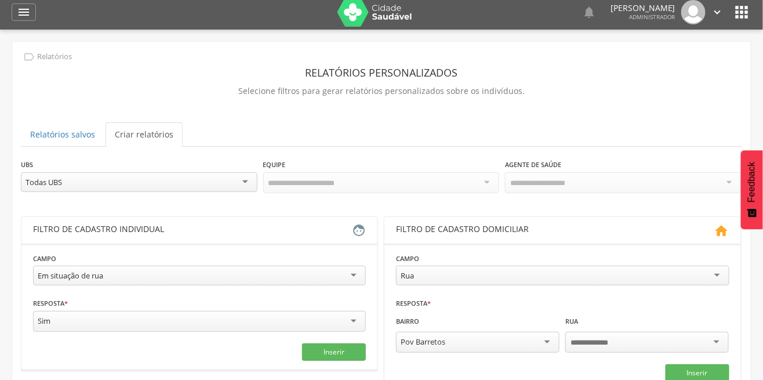
scroll to position [0, 0]
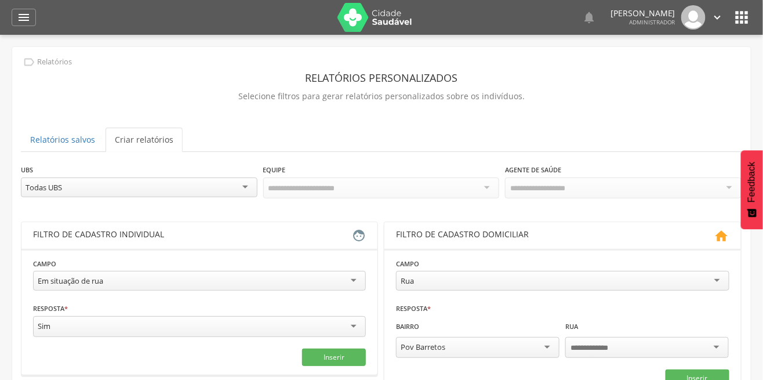
click at [293, 278] on div "Em situação de rua" at bounding box center [199, 281] width 333 height 20
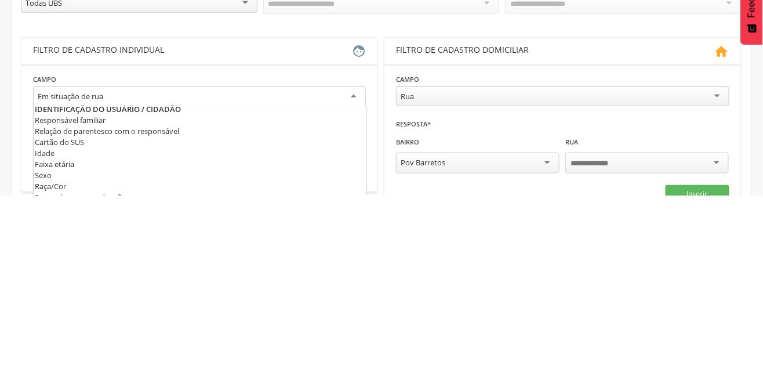
scroll to position [1, 0]
click at [114, 293] on fieldset "**********" at bounding box center [199, 313] width 333 height 110
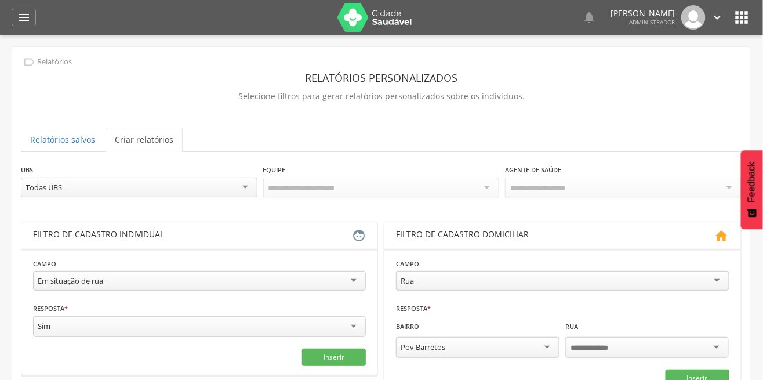
click at [302, 276] on div "Em situação de rua" at bounding box center [199, 281] width 333 height 20
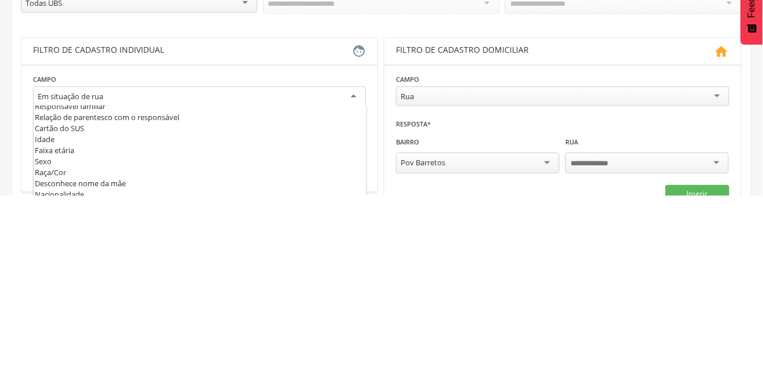
scroll to position [0, 0]
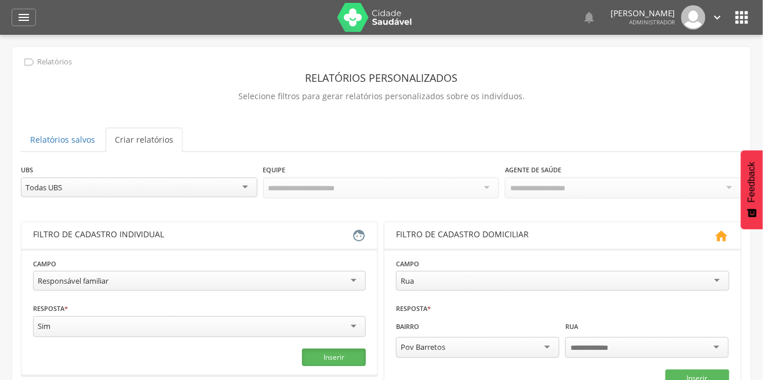
click at [345, 349] on button "Inserir" at bounding box center [334, 357] width 64 height 17
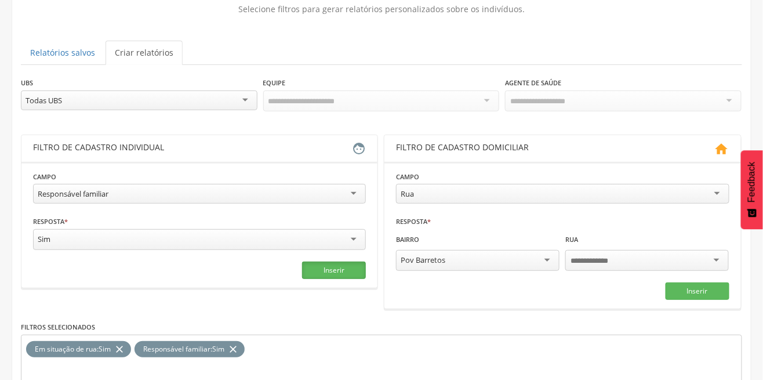
scroll to position [127, 0]
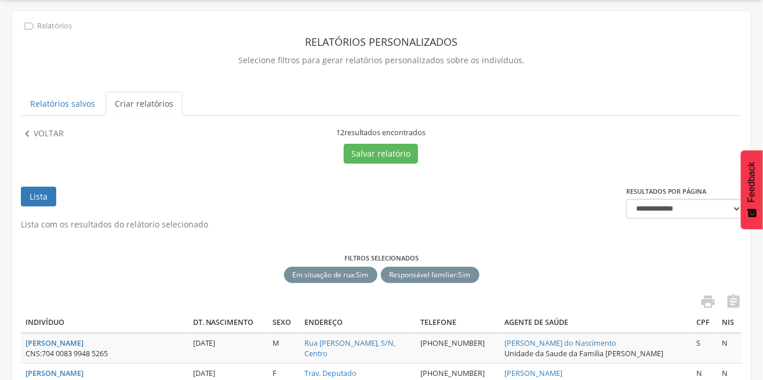
scroll to position [0, 0]
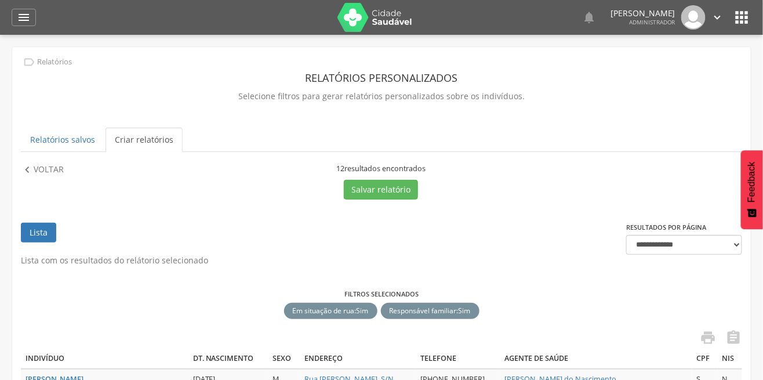
click at [25, 10] on div "" at bounding box center [24, 17] width 24 height 17
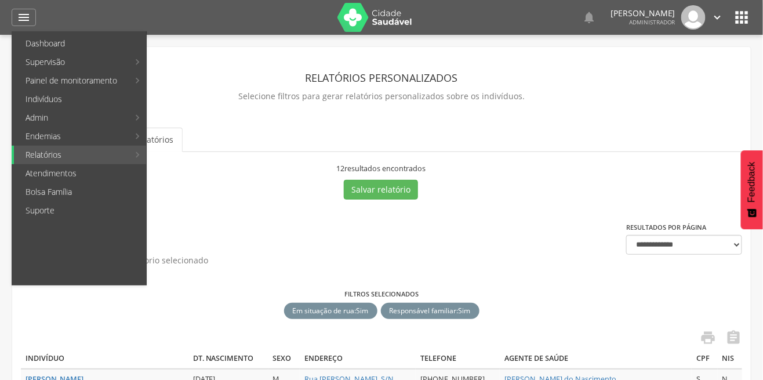
click at [115, 158] on link "Relatórios" at bounding box center [71, 155] width 115 height 19
click at [193, 86] on link "Mapeamentos" at bounding box center [212, 80] width 131 height 19
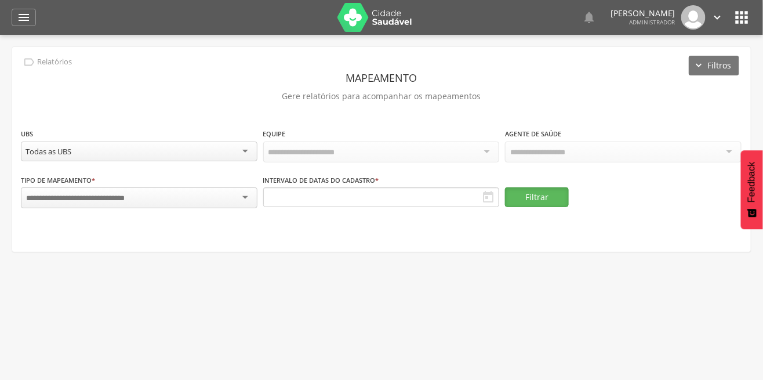
click at [541, 196] on button "Filtrar" at bounding box center [537, 197] width 64 height 20
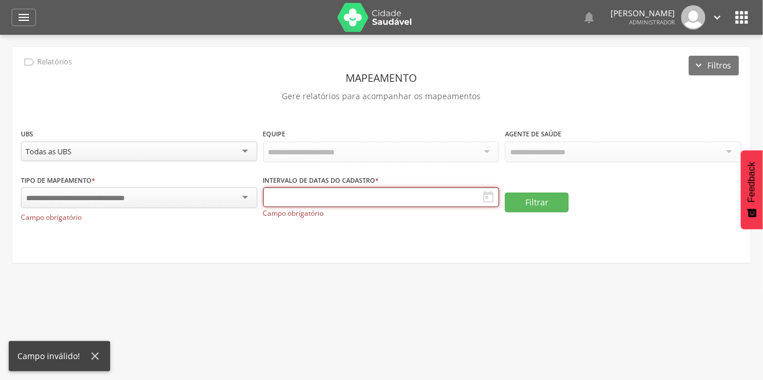
click at [420, 197] on input "text" at bounding box center [381, 197] width 237 height 20
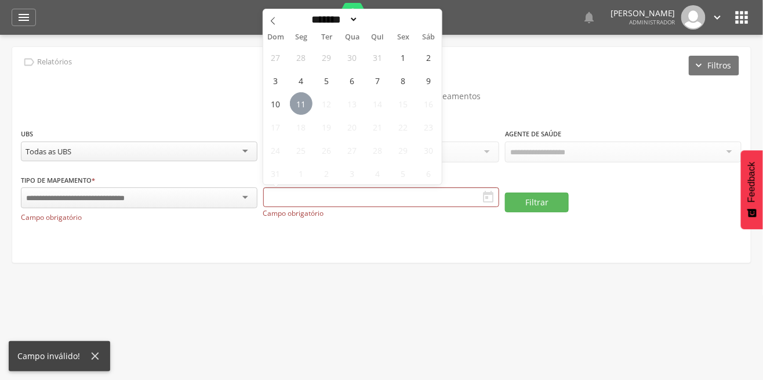
click at [300, 107] on span "11" at bounding box center [301, 103] width 23 height 23
click at [392, 59] on span "1" at bounding box center [403, 57] width 23 height 23
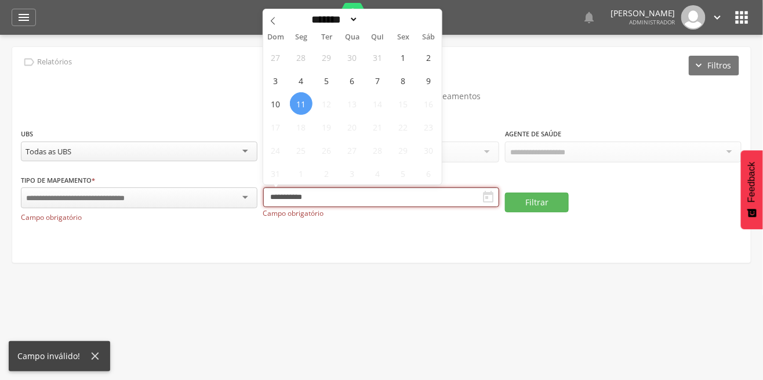
type input "**********"
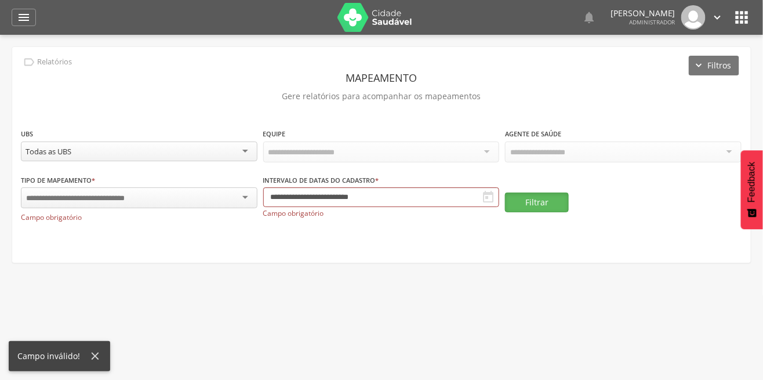
click at [565, 198] on button "Filtrar" at bounding box center [537, 203] width 64 height 20
click at [186, 197] on div at bounding box center [139, 197] width 237 height 21
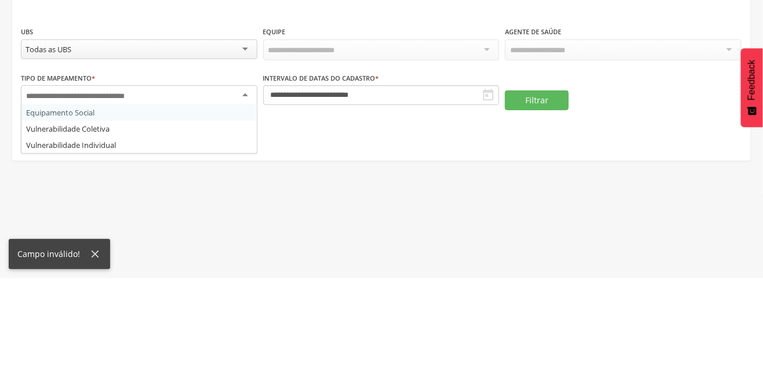
click at [170, 218] on div "Tipo de mapeamento * Equipamento Social Vulnerabilidade Coletiva Vulnerabilidad…" at bounding box center [139, 198] width 237 height 48
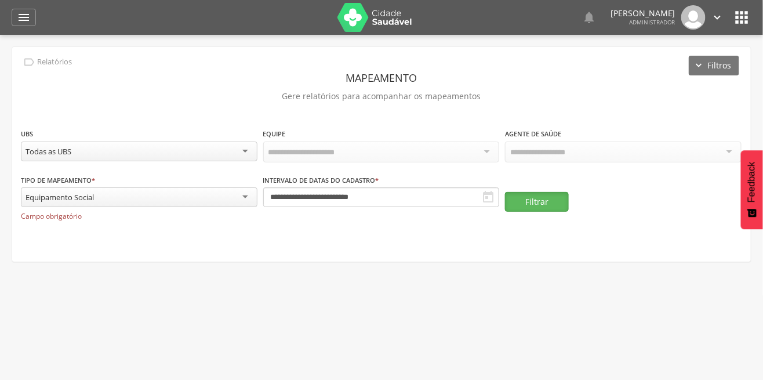
click at [548, 207] on button "Filtrar" at bounding box center [537, 202] width 64 height 20
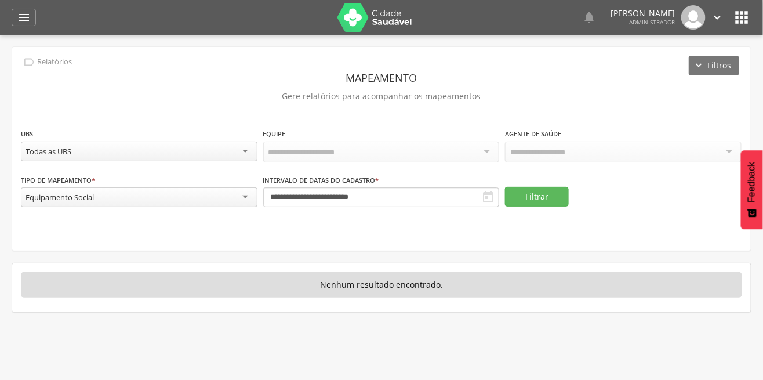
click at [27, 20] on icon "" at bounding box center [24, 17] width 14 height 14
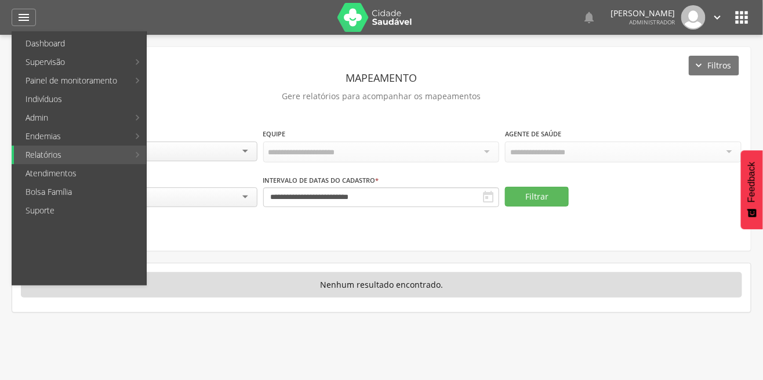
click at [79, 194] on link "Bolsa Família" at bounding box center [80, 192] width 132 height 19
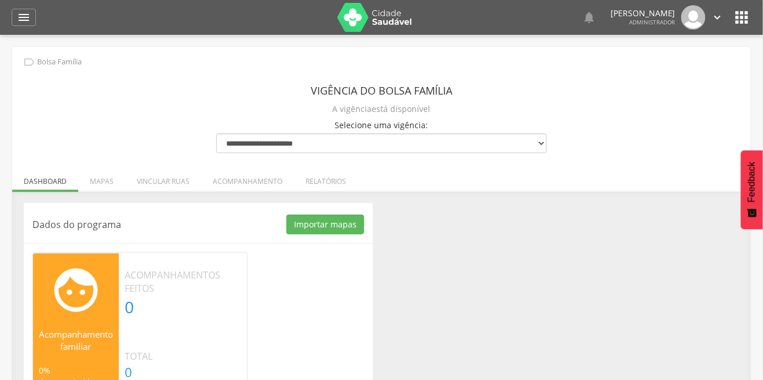
click at [23, 10] on icon "" at bounding box center [24, 17] width 14 height 14
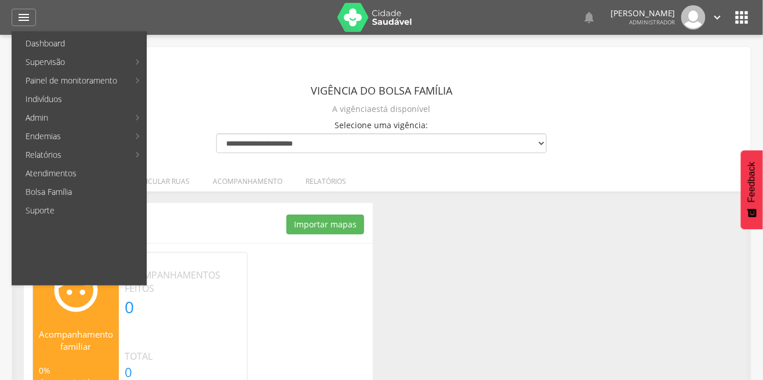
click at [639, 257] on div "Dados do programa Importar mapas As ruas do(s) mapa(s) estão sendo processadas.…" at bounding box center [381, 304] width 733 height 203
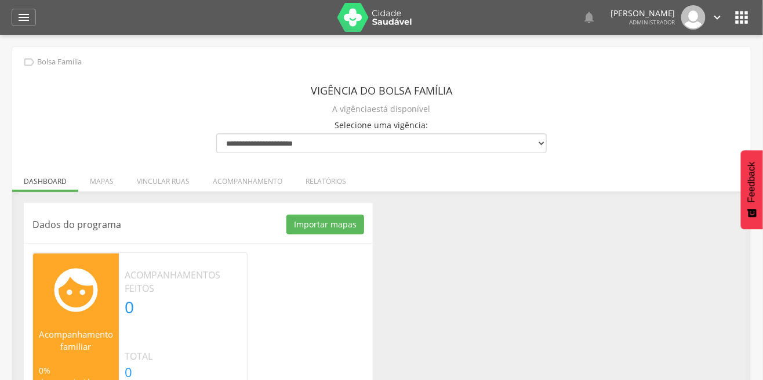
click at [34, 15] on div "" at bounding box center [24, 17] width 24 height 17
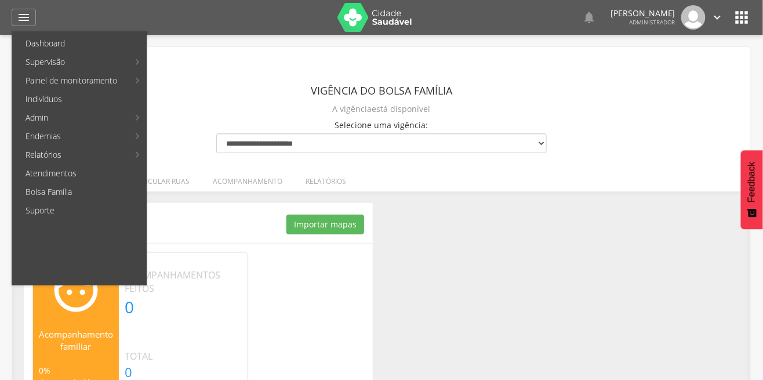
click at [749, 10] on icon "" at bounding box center [742, 17] width 19 height 19
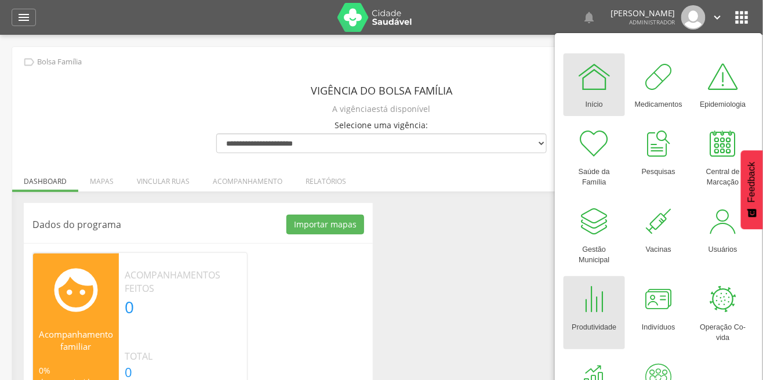
click at [588, 317] on div "Produtividade" at bounding box center [594, 325] width 45 height 16
